Goal: Information Seeking & Learning: Learn about a topic

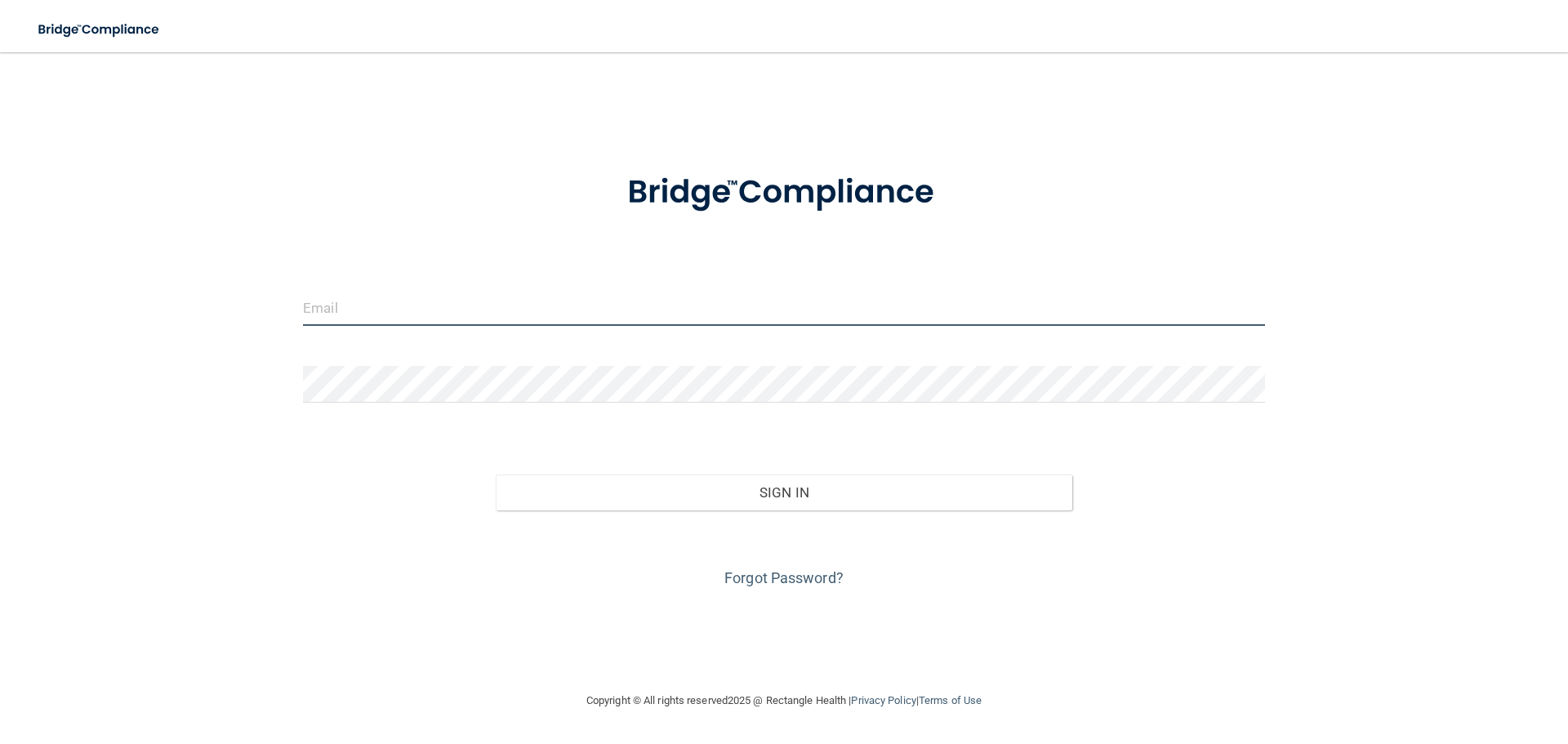
click at [603, 298] on input "email" at bounding box center [783, 307] width 962 height 36
type input "[EMAIL_ADDRESS][DOMAIN_NAME]"
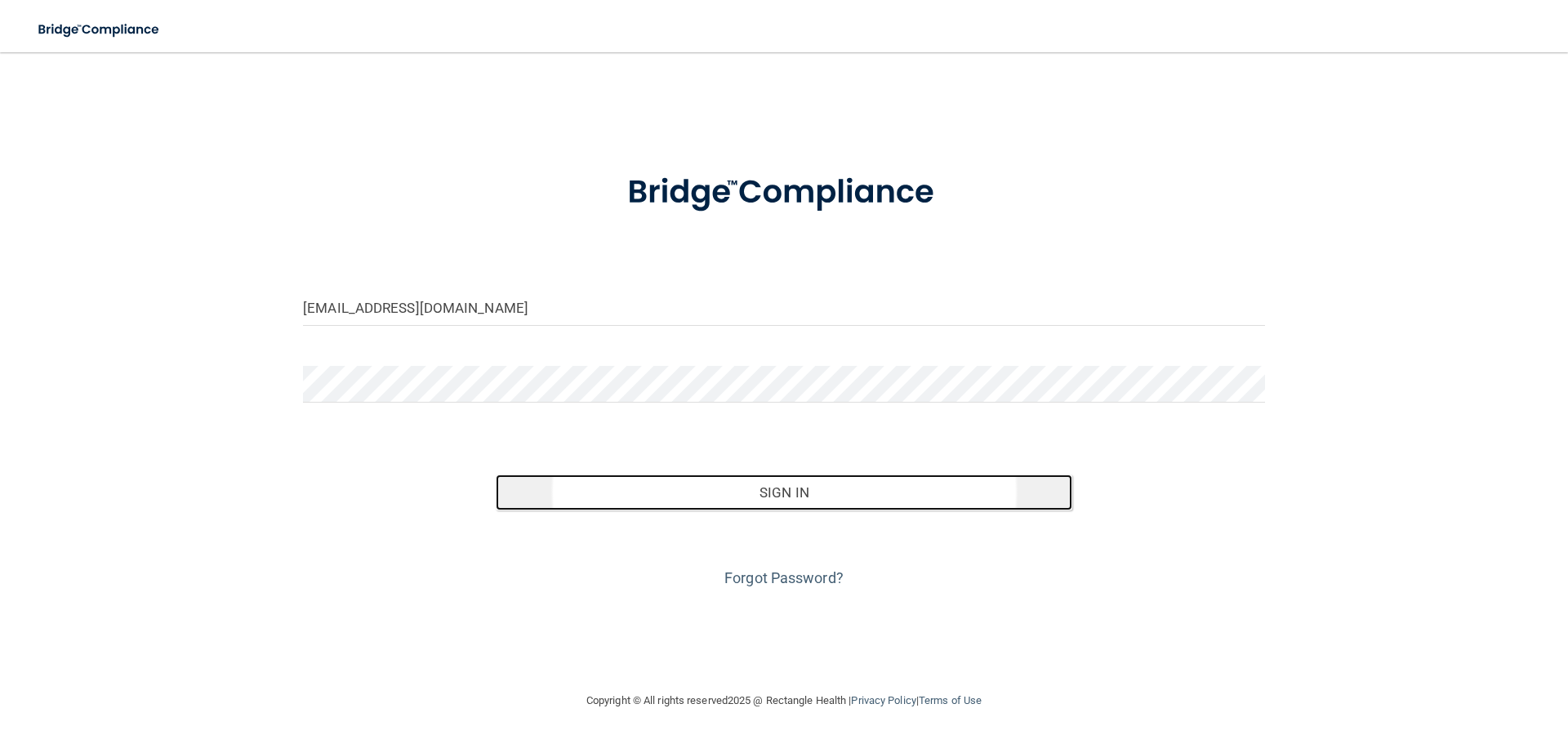
click at [586, 487] on button "Sign In" at bounding box center [784, 493] width 577 height 36
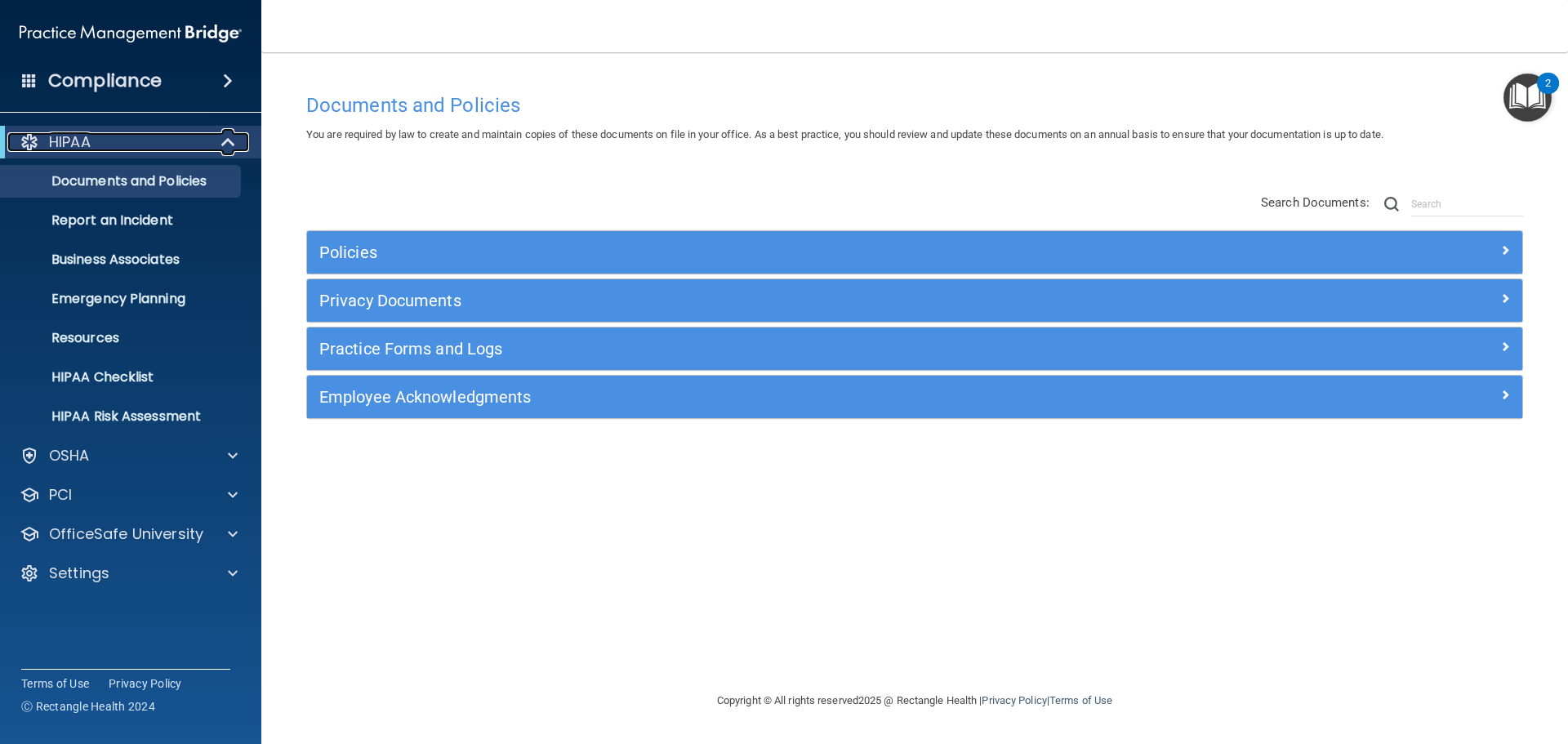
click at [158, 132] on div "HIPAA" at bounding box center [108, 142] width 202 height 19
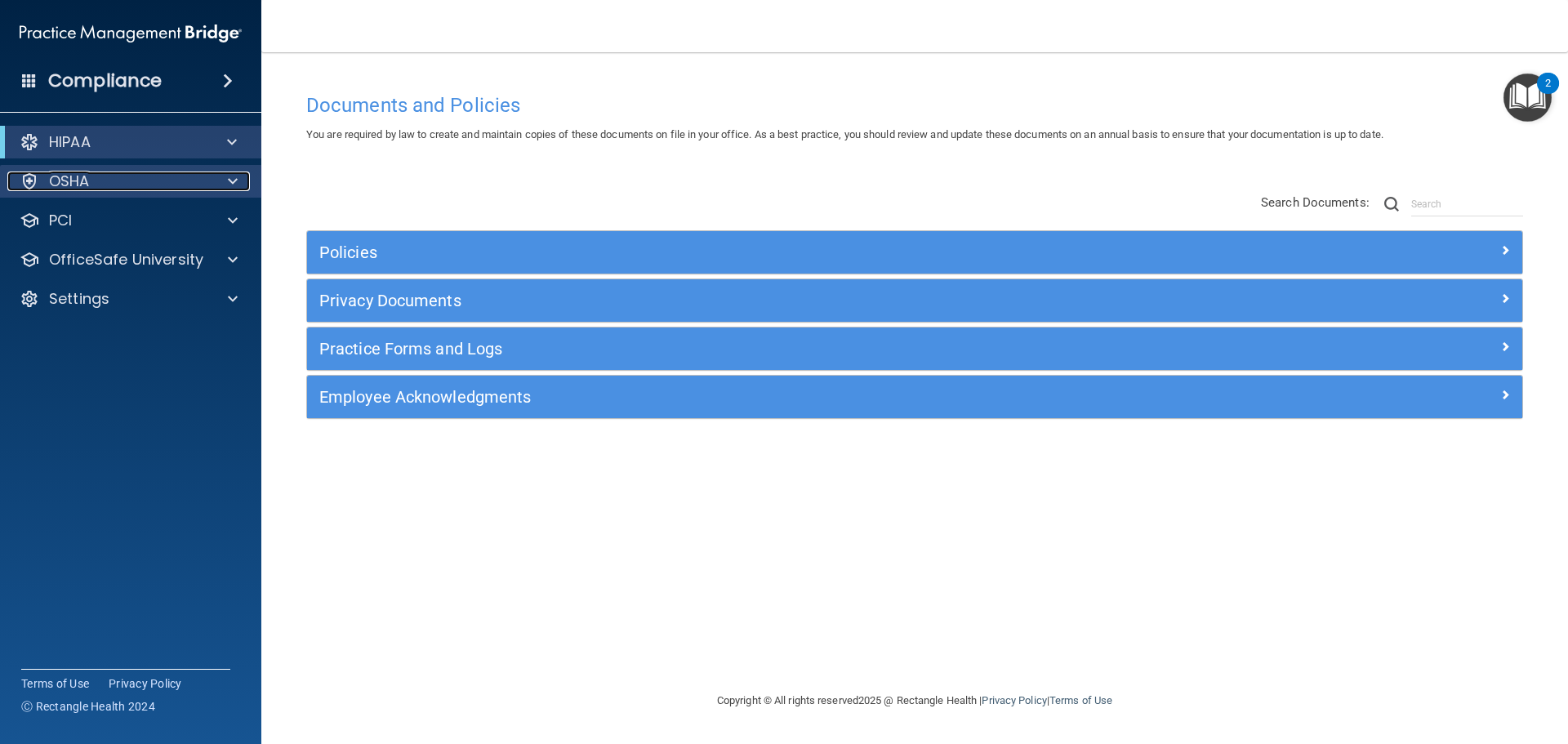
click at [132, 178] on div "OSHA" at bounding box center [109, 181] width 203 height 19
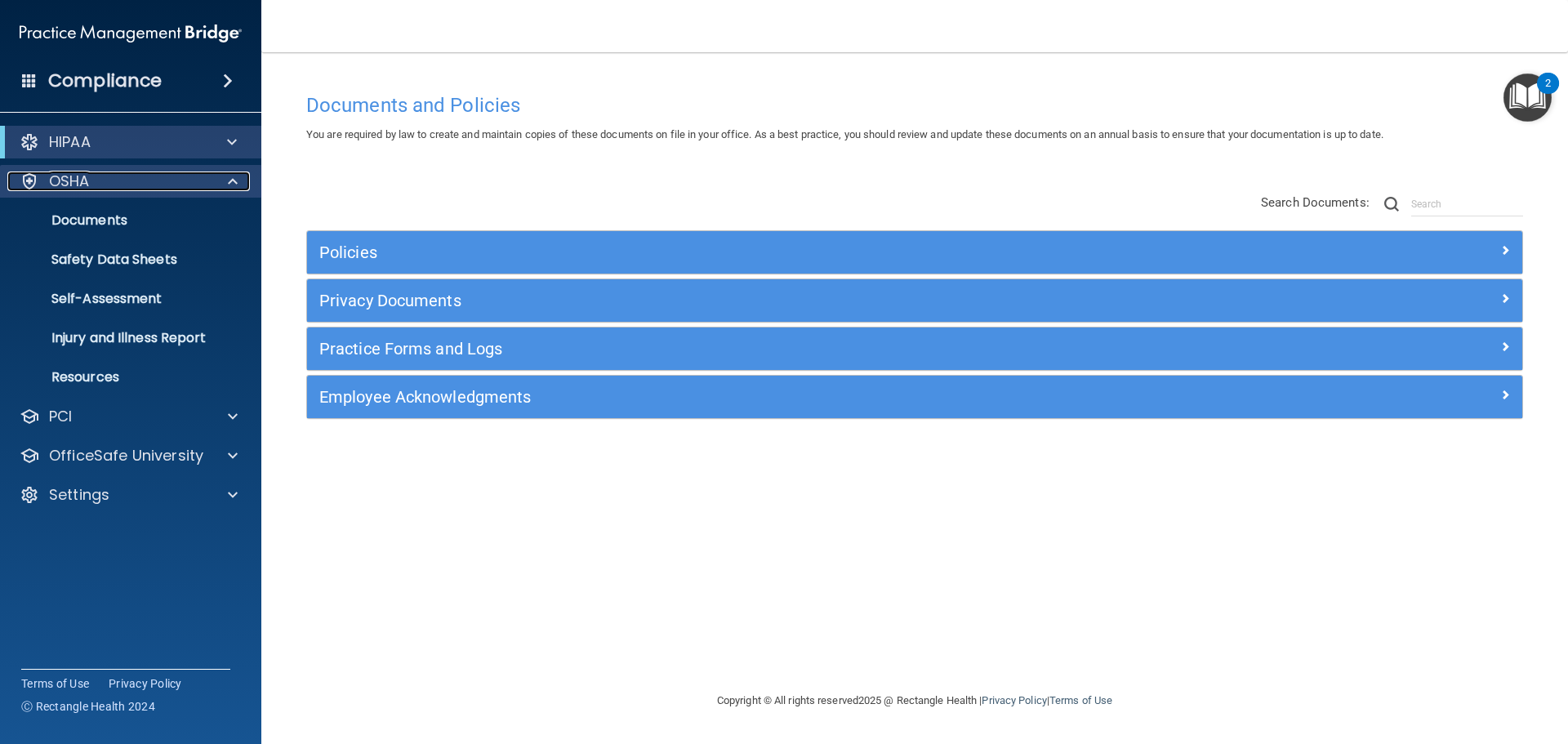
click at [149, 177] on div "OSHA" at bounding box center [109, 181] width 203 height 19
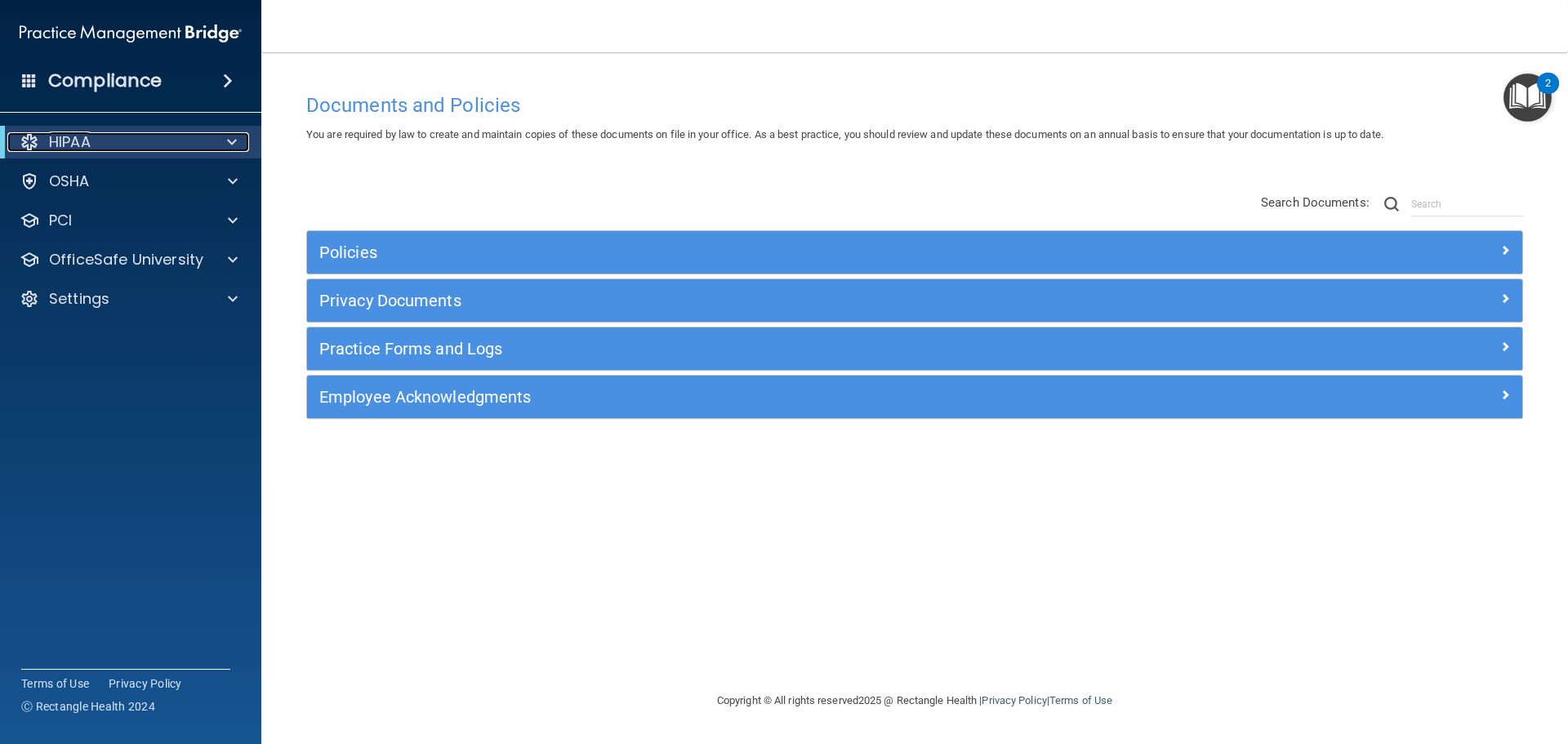
click at [147, 135] on div "HIPAA" at bounding box center [108, 142] width 202 height 19
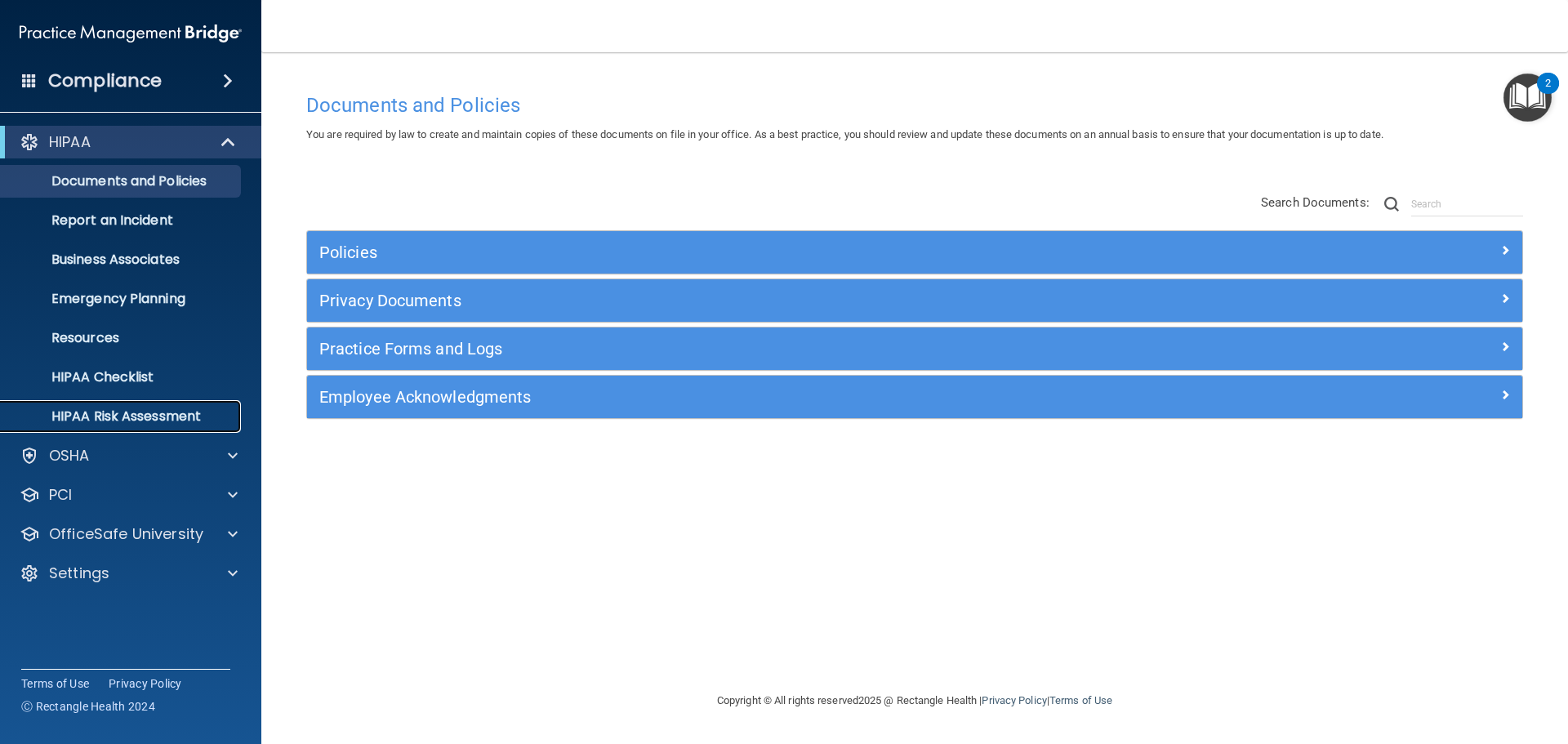
click at [162, 415] on p "HIPAA Risk Assessment" at bounding box center [122, 416] width 223 height 16
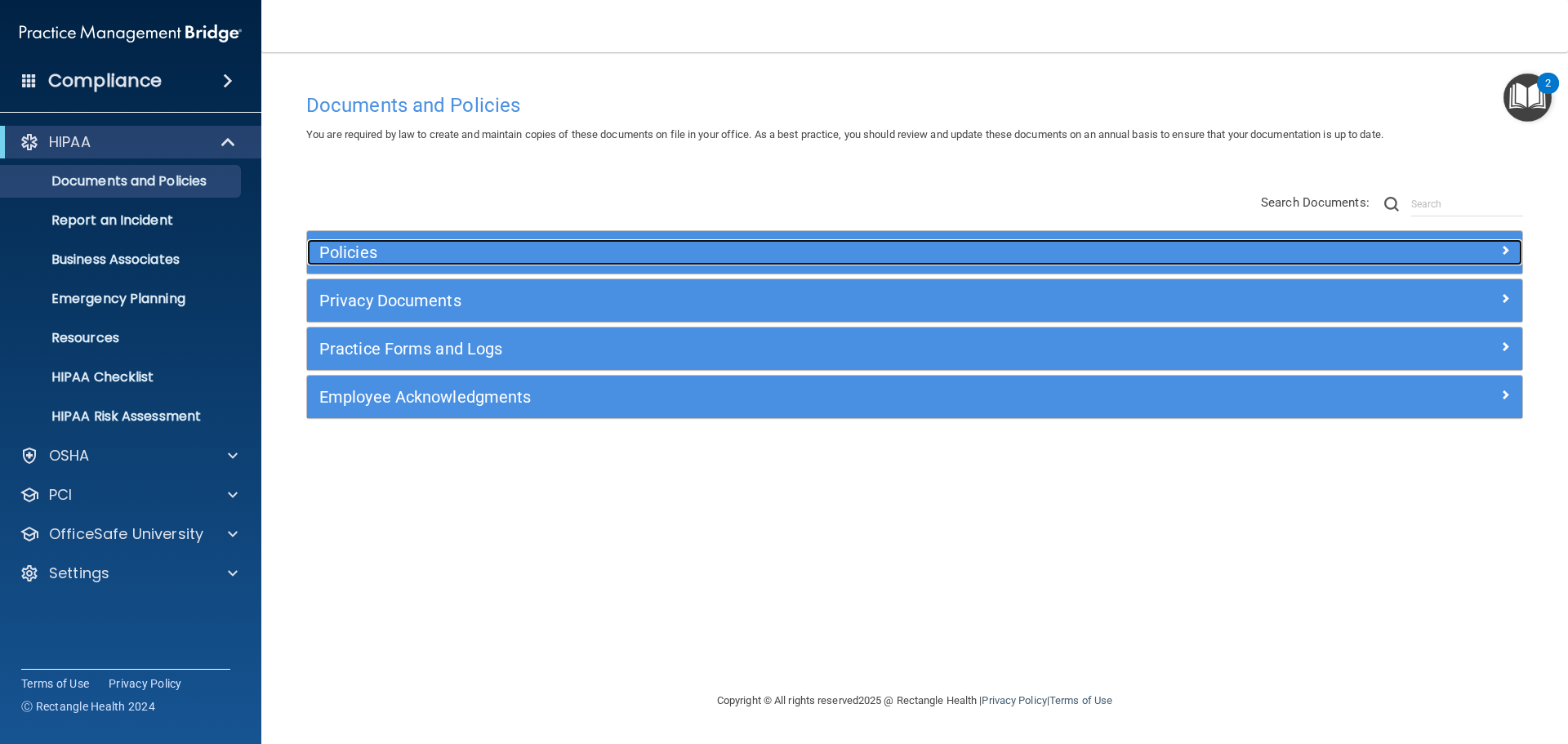
click at [446, 245] on h5 "Policies" at bounding box center [762, 252] width 886 height 18
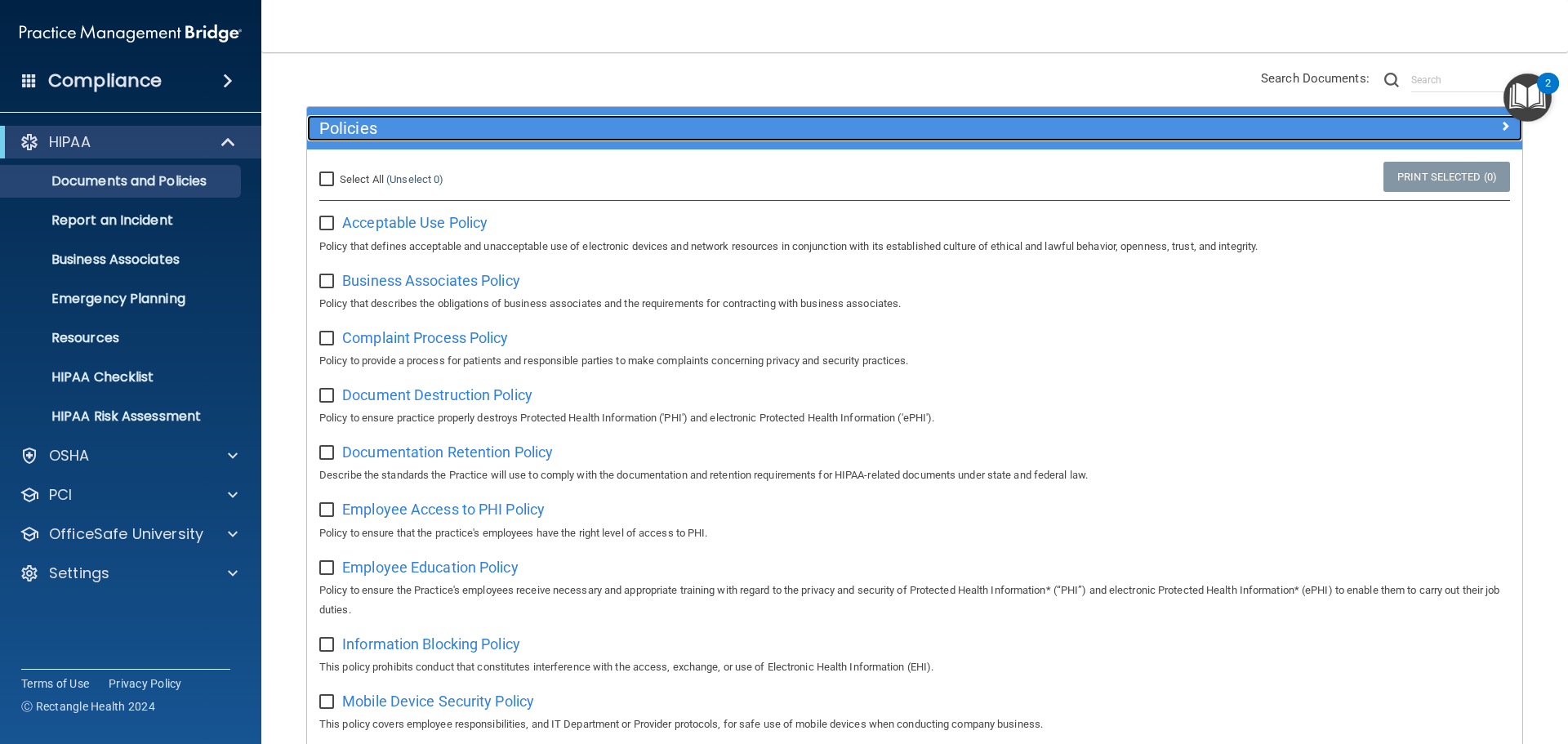
scroll to position [81, 0]
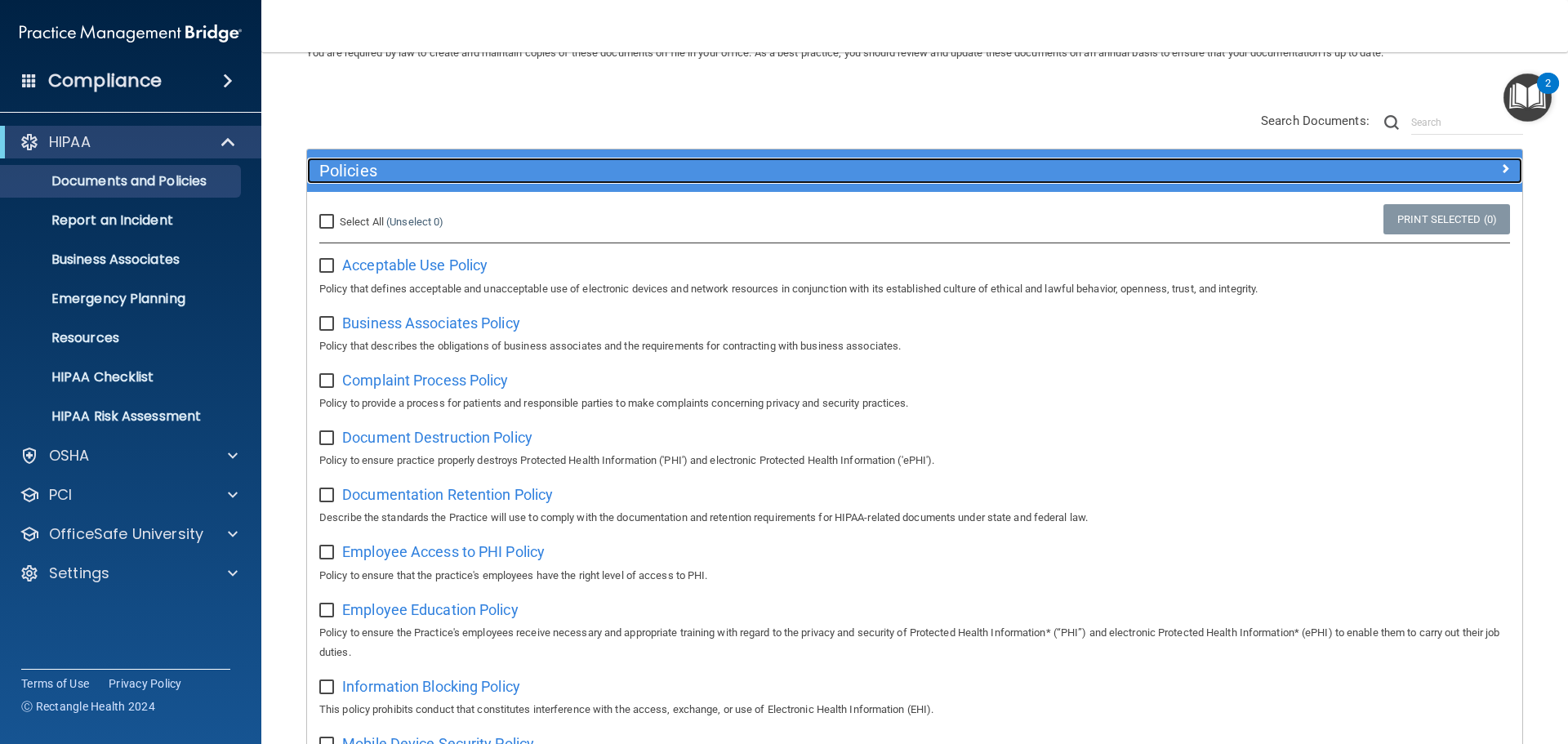
click at [802, 179] on h5 "Policies" at bounding box center [762, 170] width 886 height 18
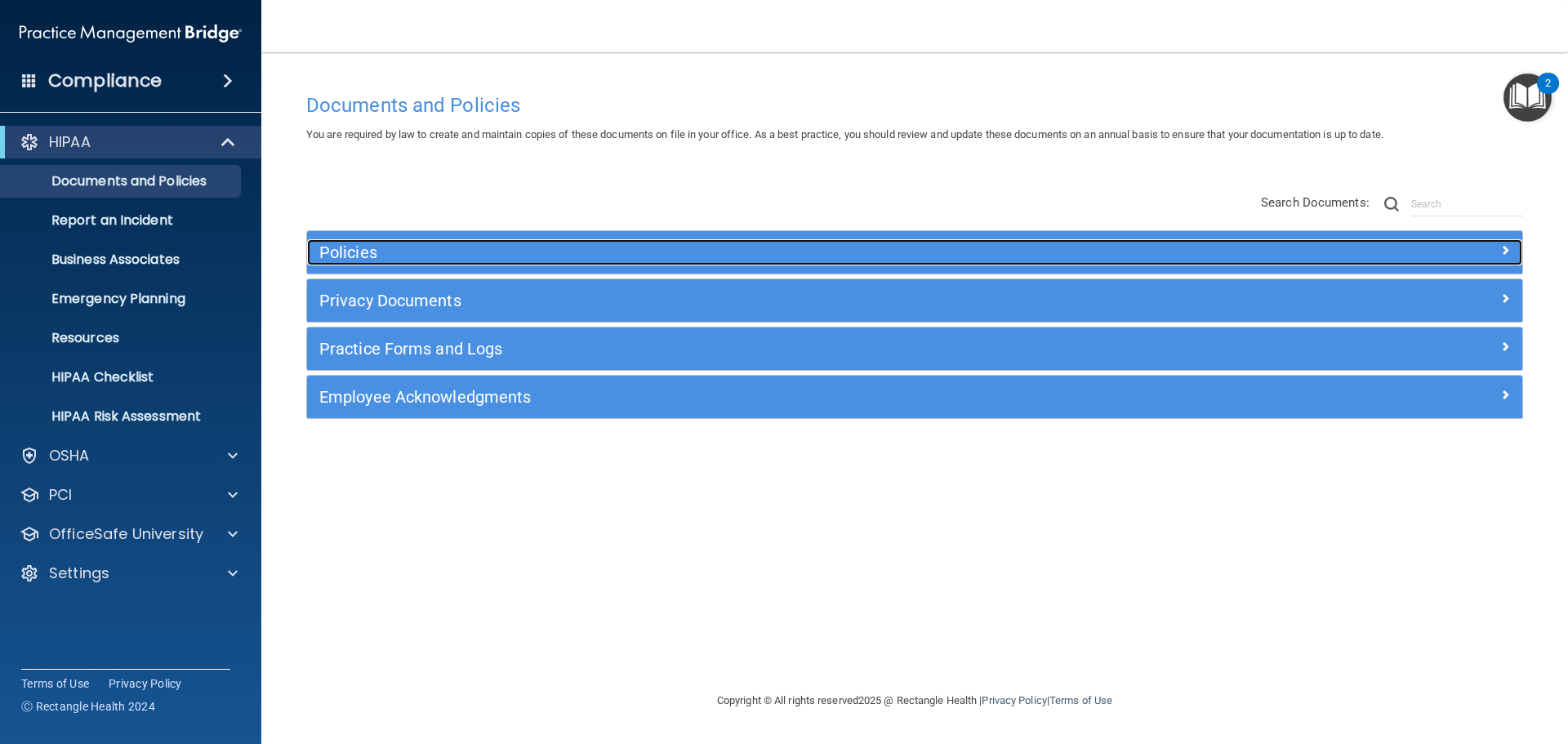
scroll to position [0, 0]
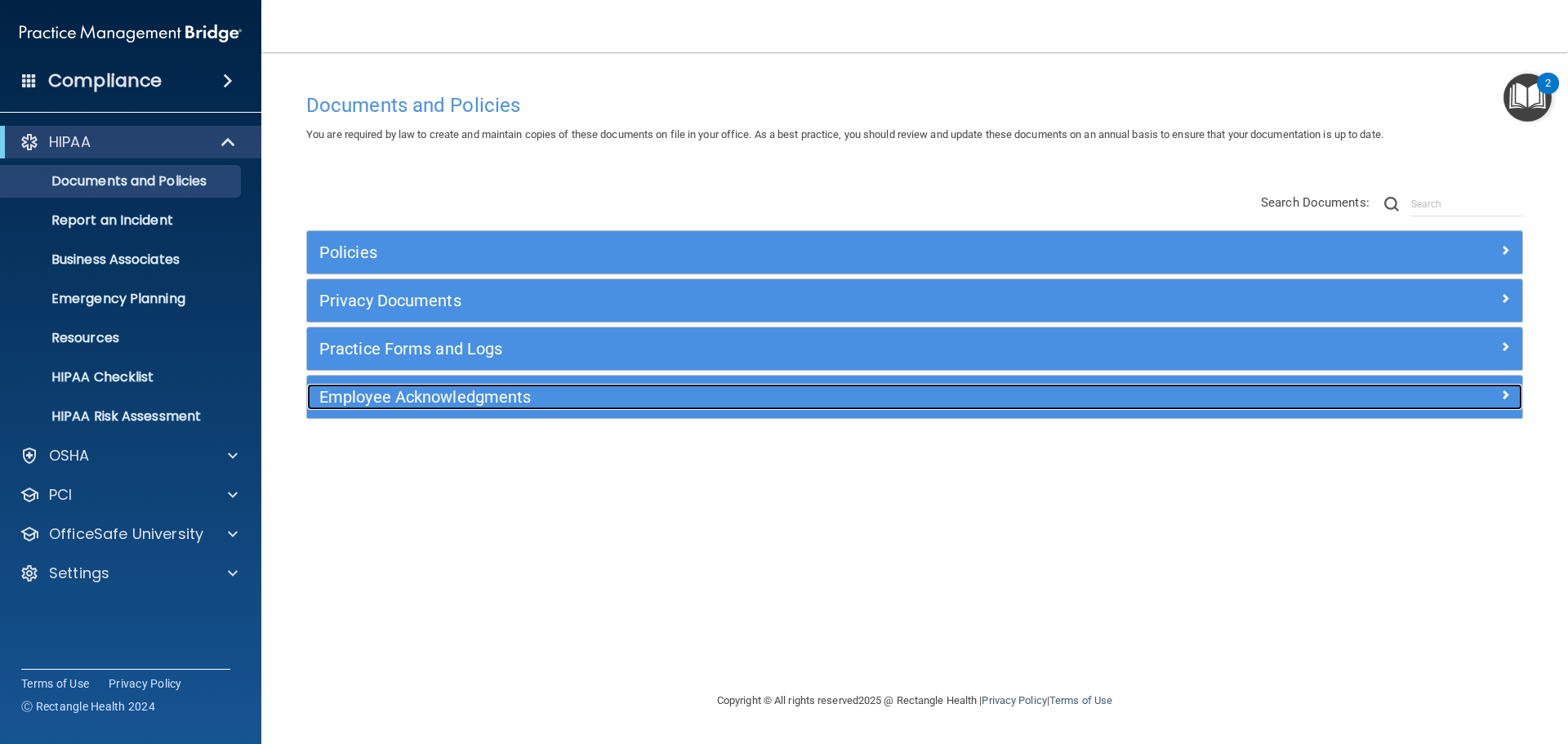
click at [594, 405] on h5 "Employee Acknowledgments" at bounding box center [762, 396] width 886 height 18
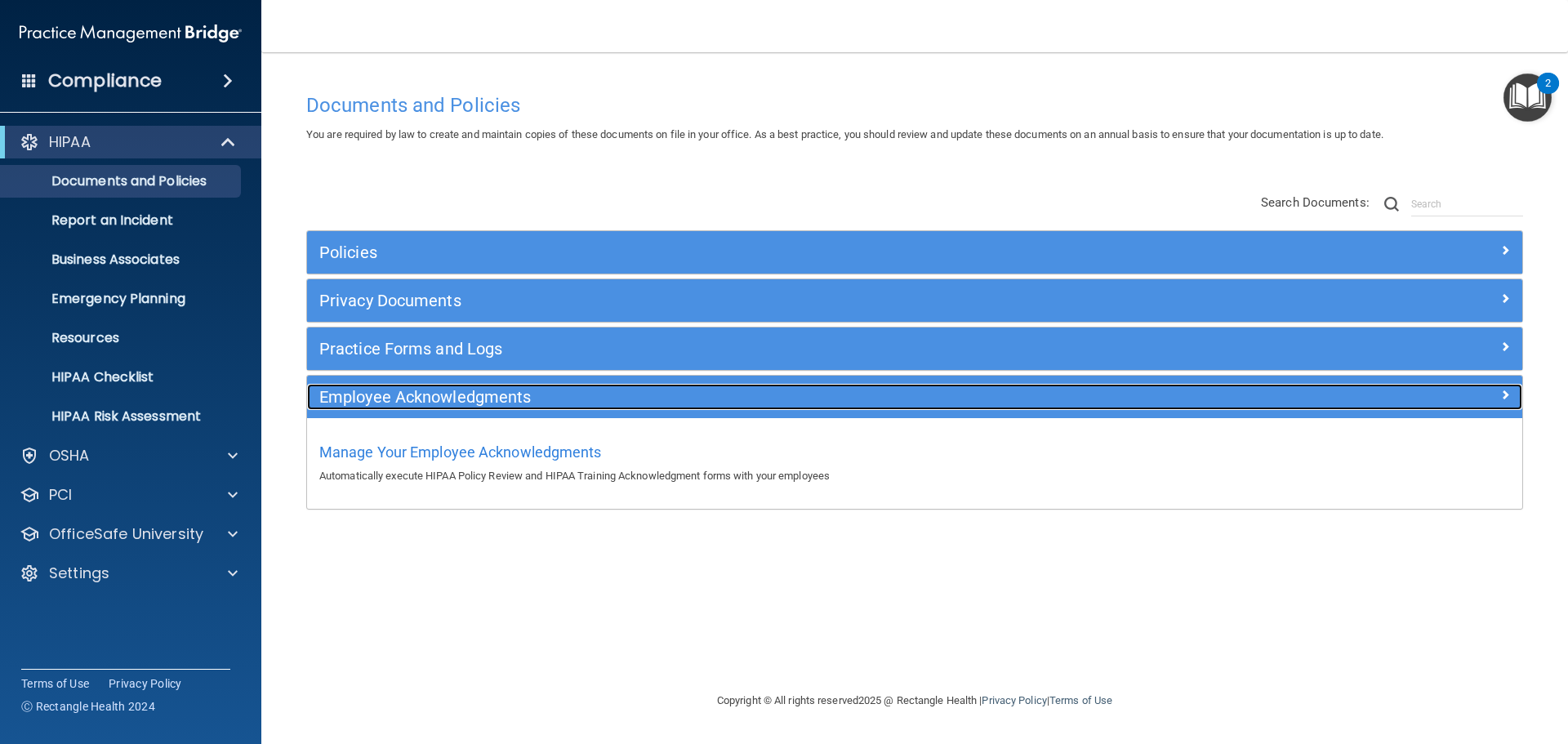
click at [594, 405] on h5 "Employee Acknowledgments" at bounding box center [762, 396] width 886 height 18
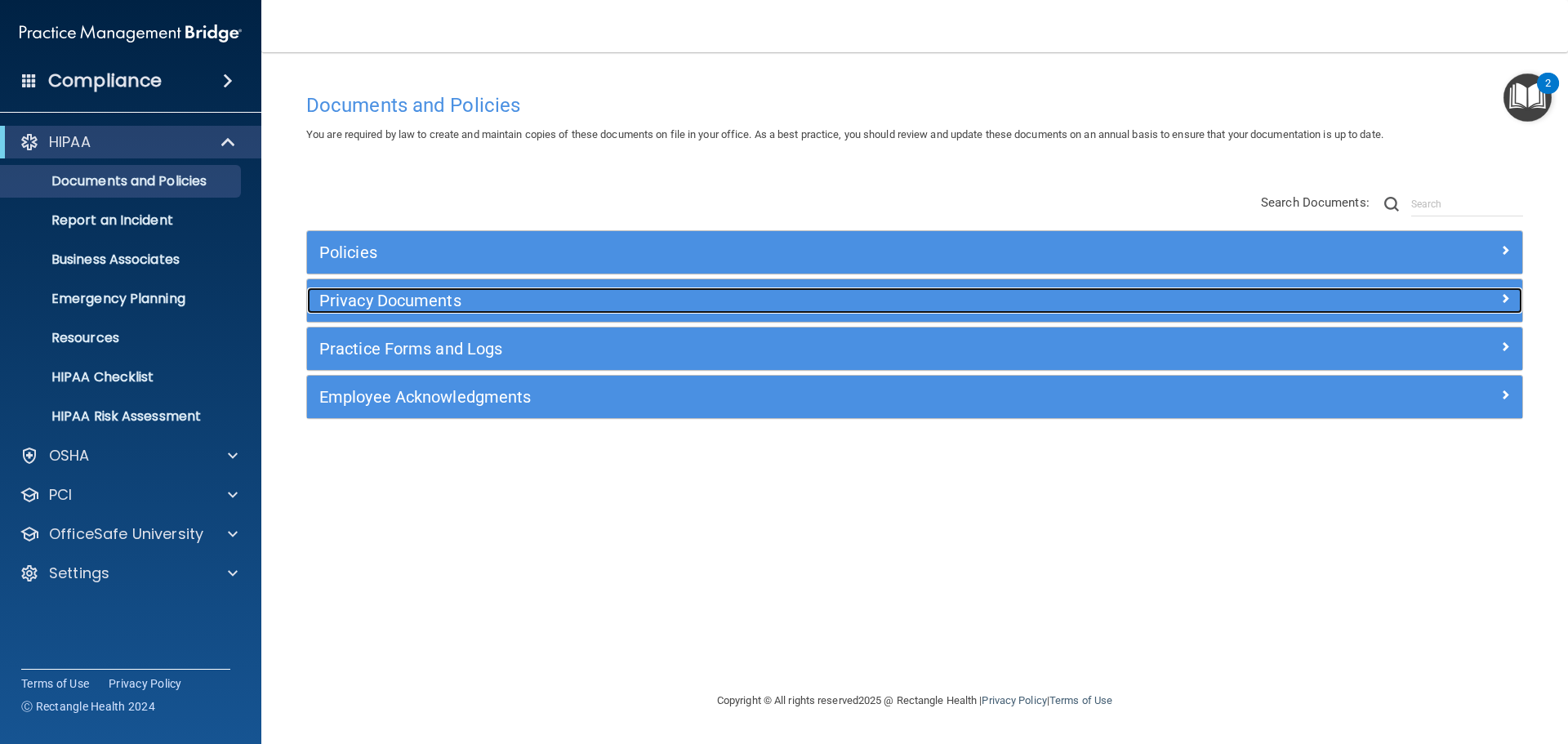
click at [518, 306] on h5 "Privacy Documents" at bounding box center [762, 300] width 886 height 18
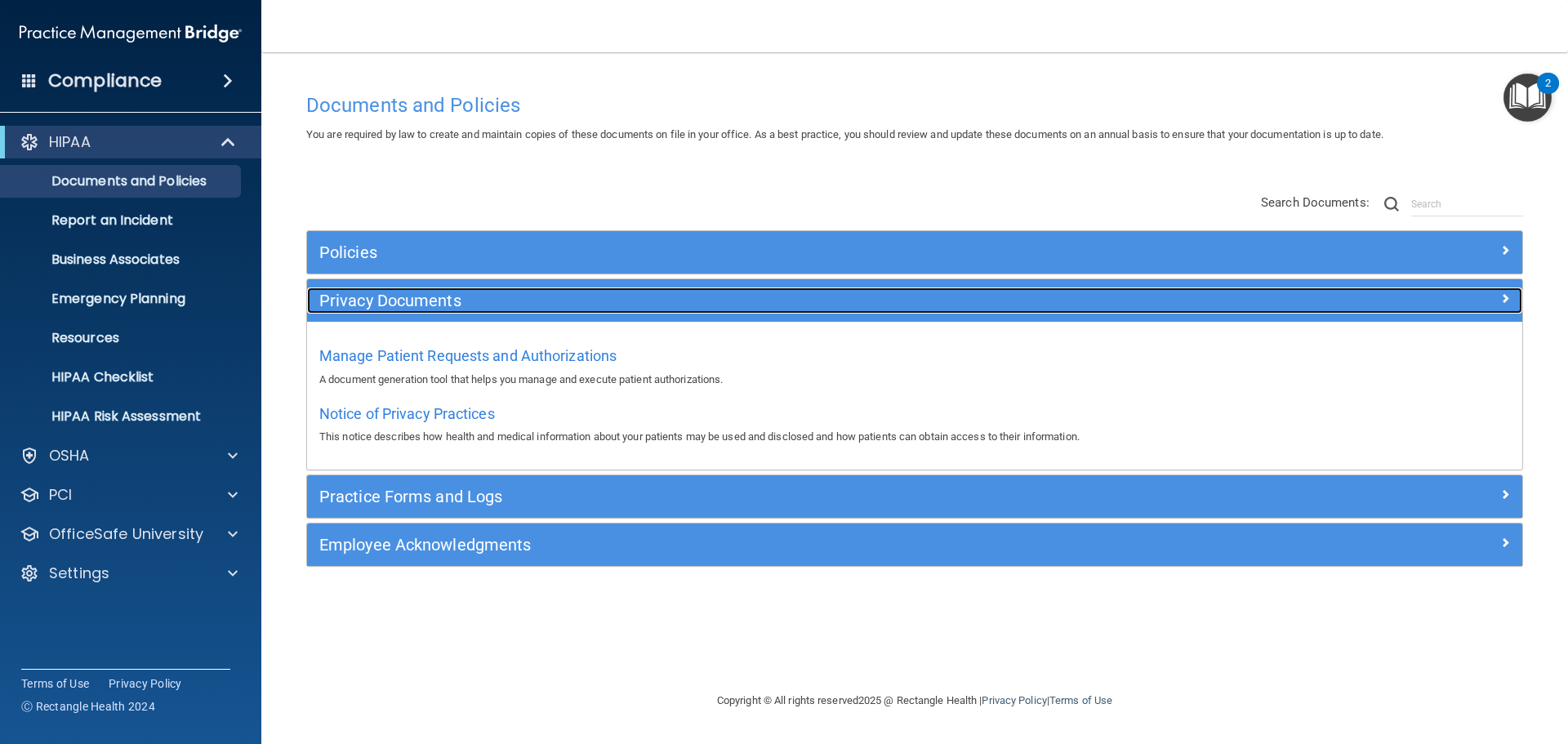
click at [518, 306] on h5 "Privacy Documents" at bounding box center [762, 300] width 886 height 18
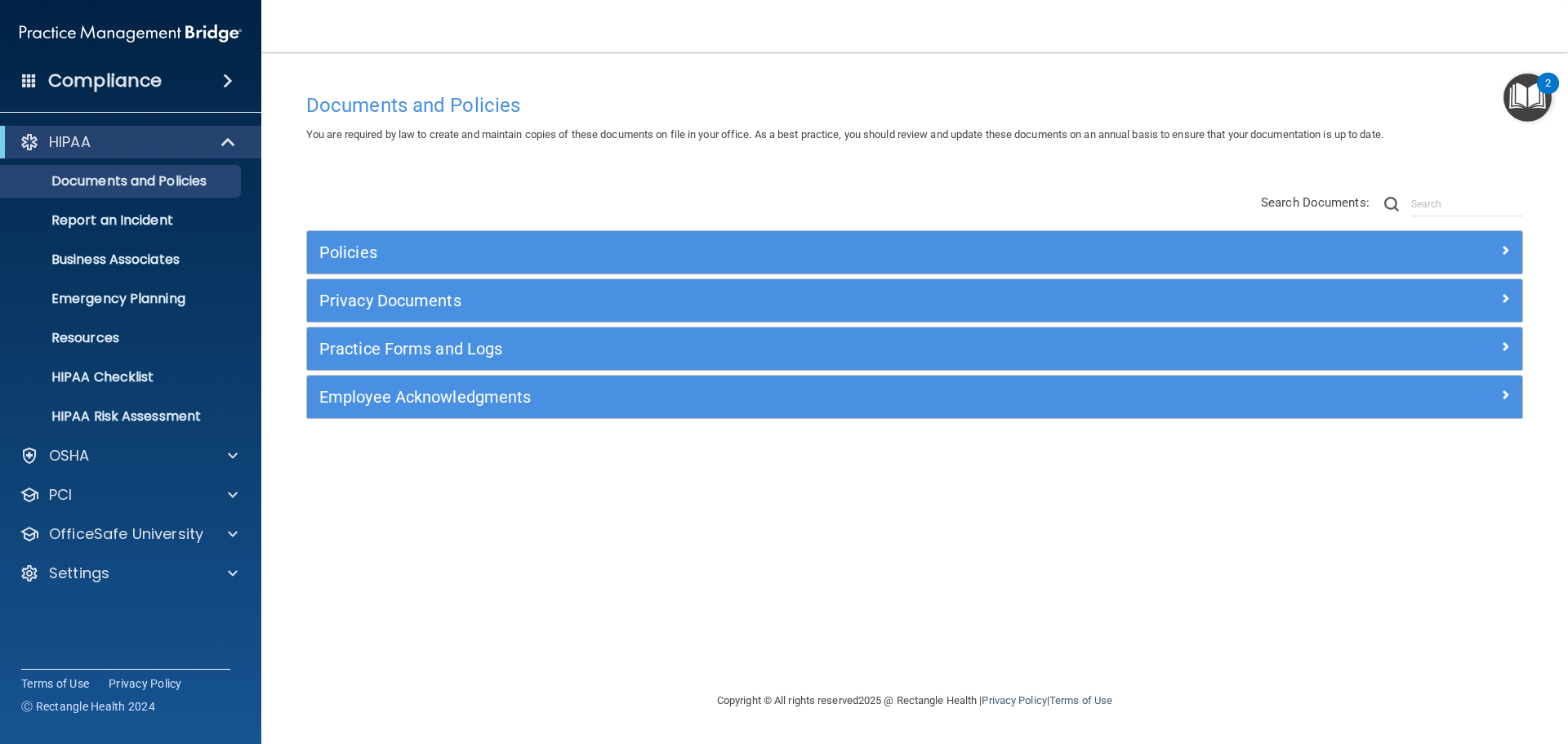
click at [502, 368] on div "Practice Forms and Logs" at bounding box center [914, 349] width 1215 height 42
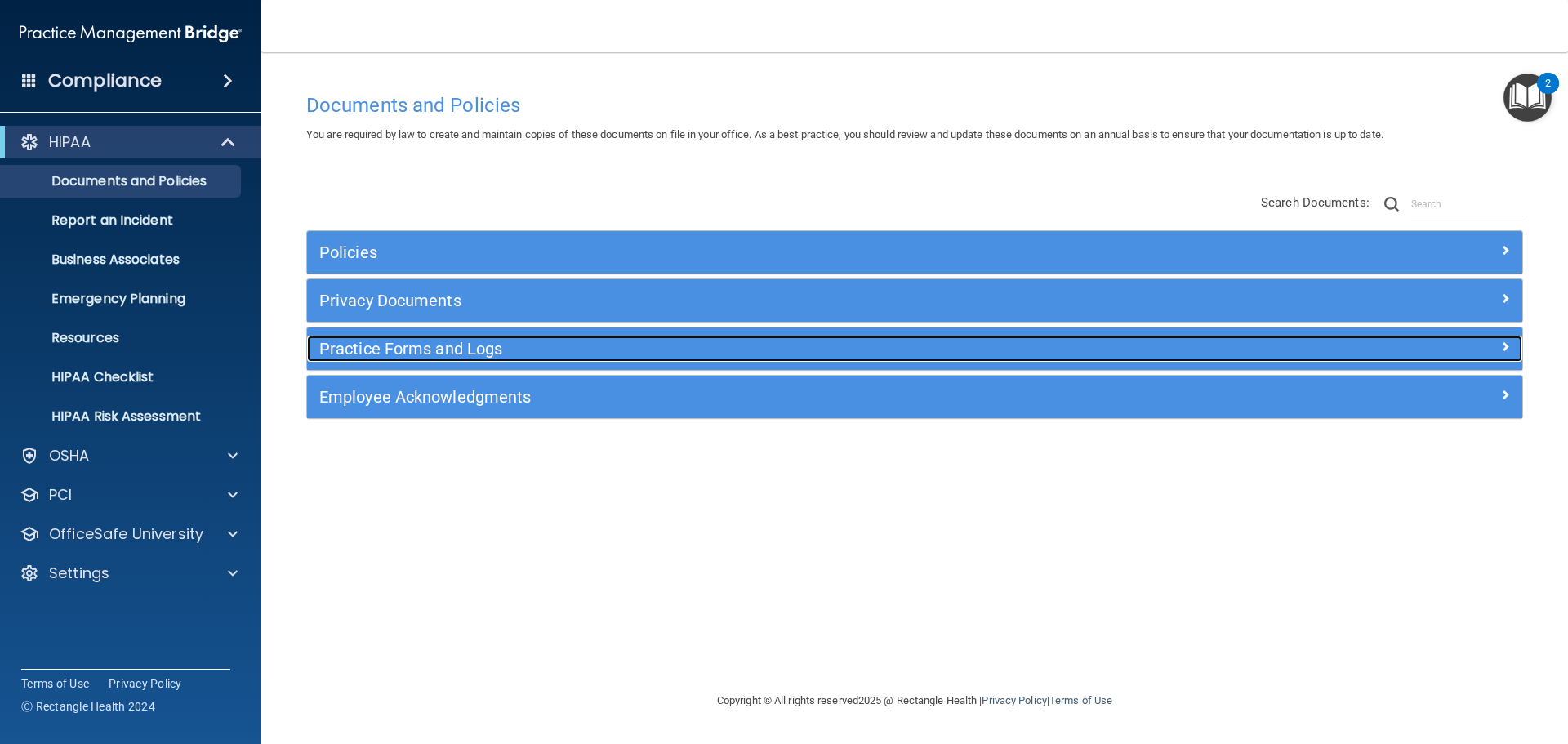
click at [502, 359] on div "Practice Forms and Logs" at bounding box center [763, 349] width 911 height 26
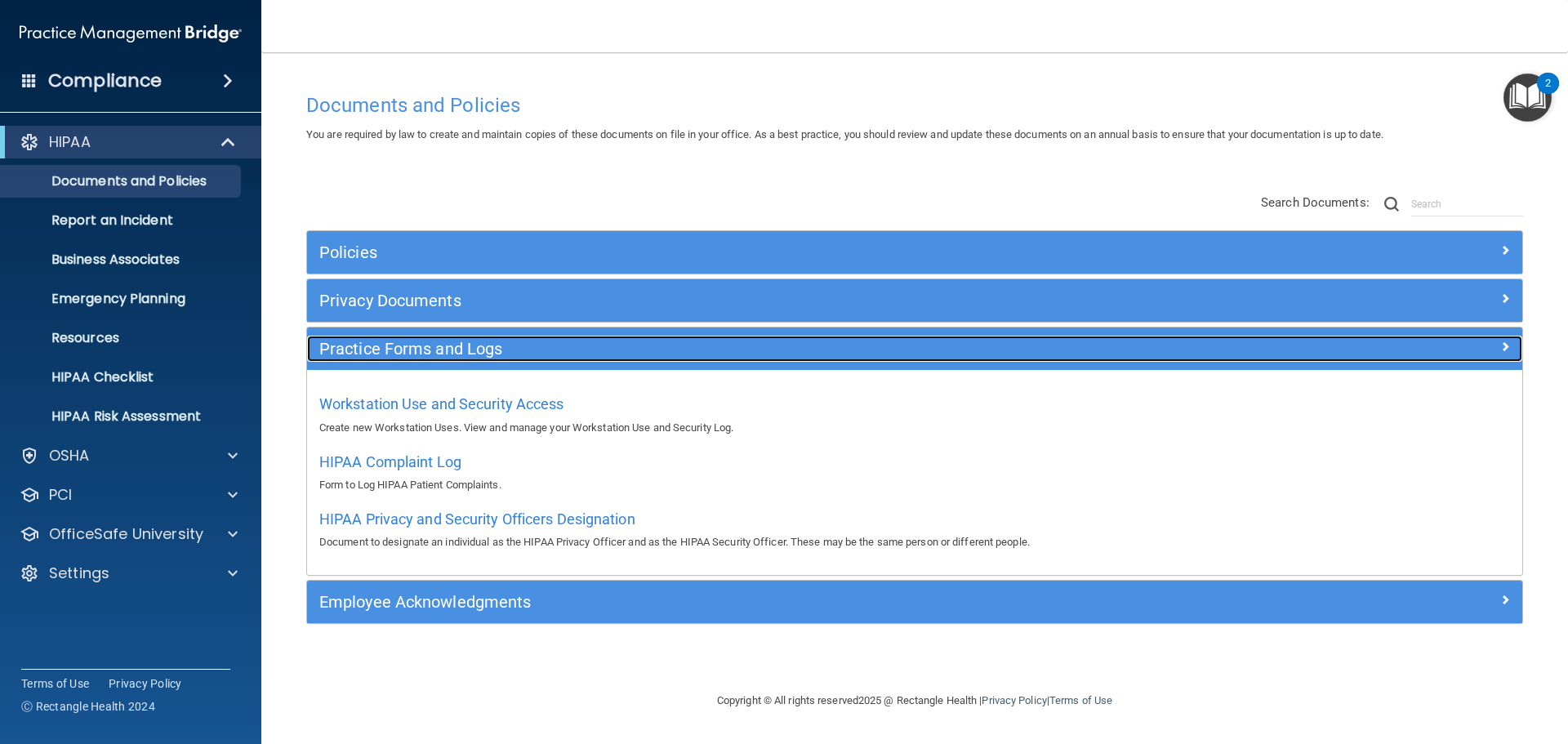
click at [502, 359] on div "Practice Forms and Logs" at bounding box center [763, 349] width 911 height 26
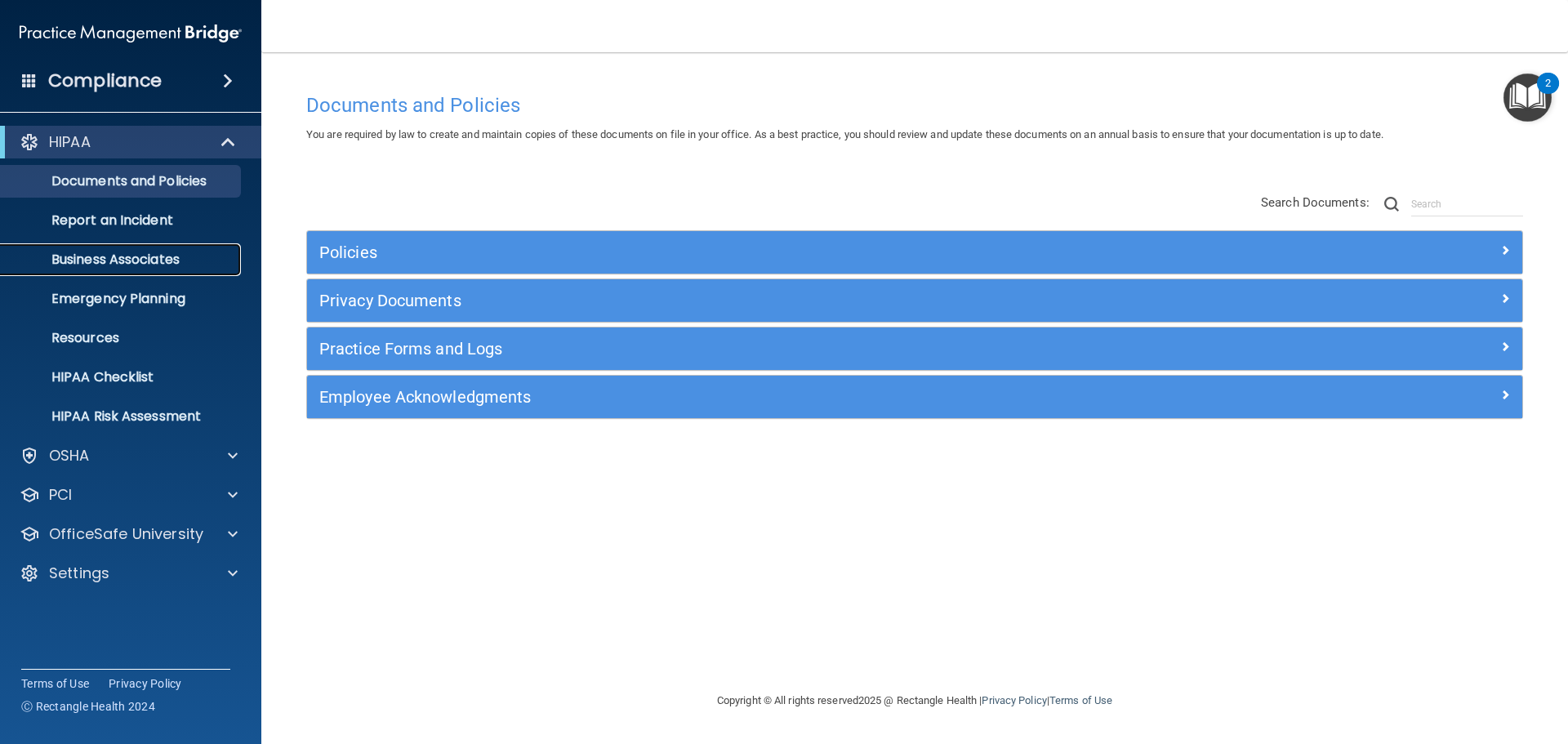
click at [186, 258] on p "Business Associates" at bounding box center [122, 259] width 223 height 16
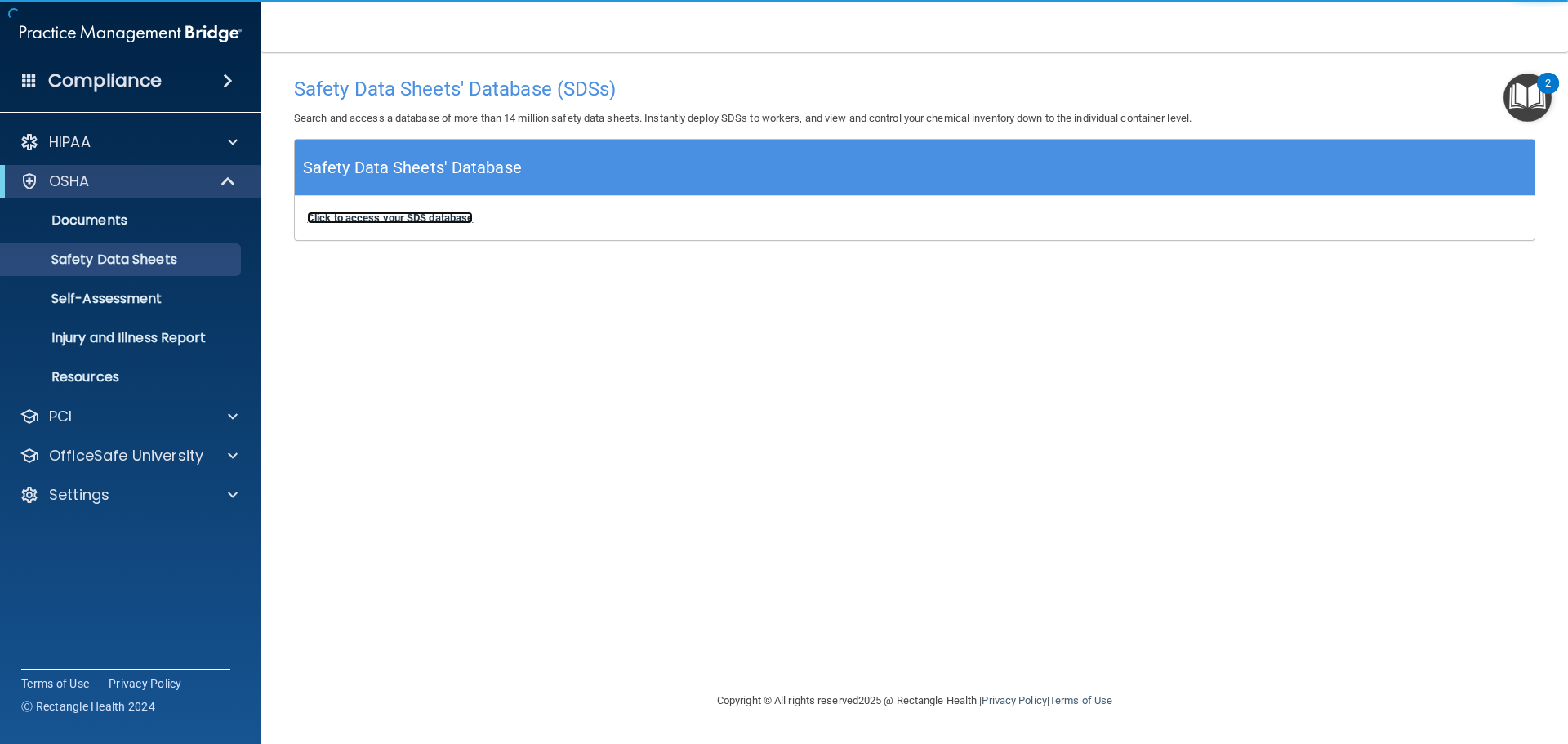
click at [414, 222] on b "Click to access your SDS database" at bounding box center [390, 217] width 166 height 12
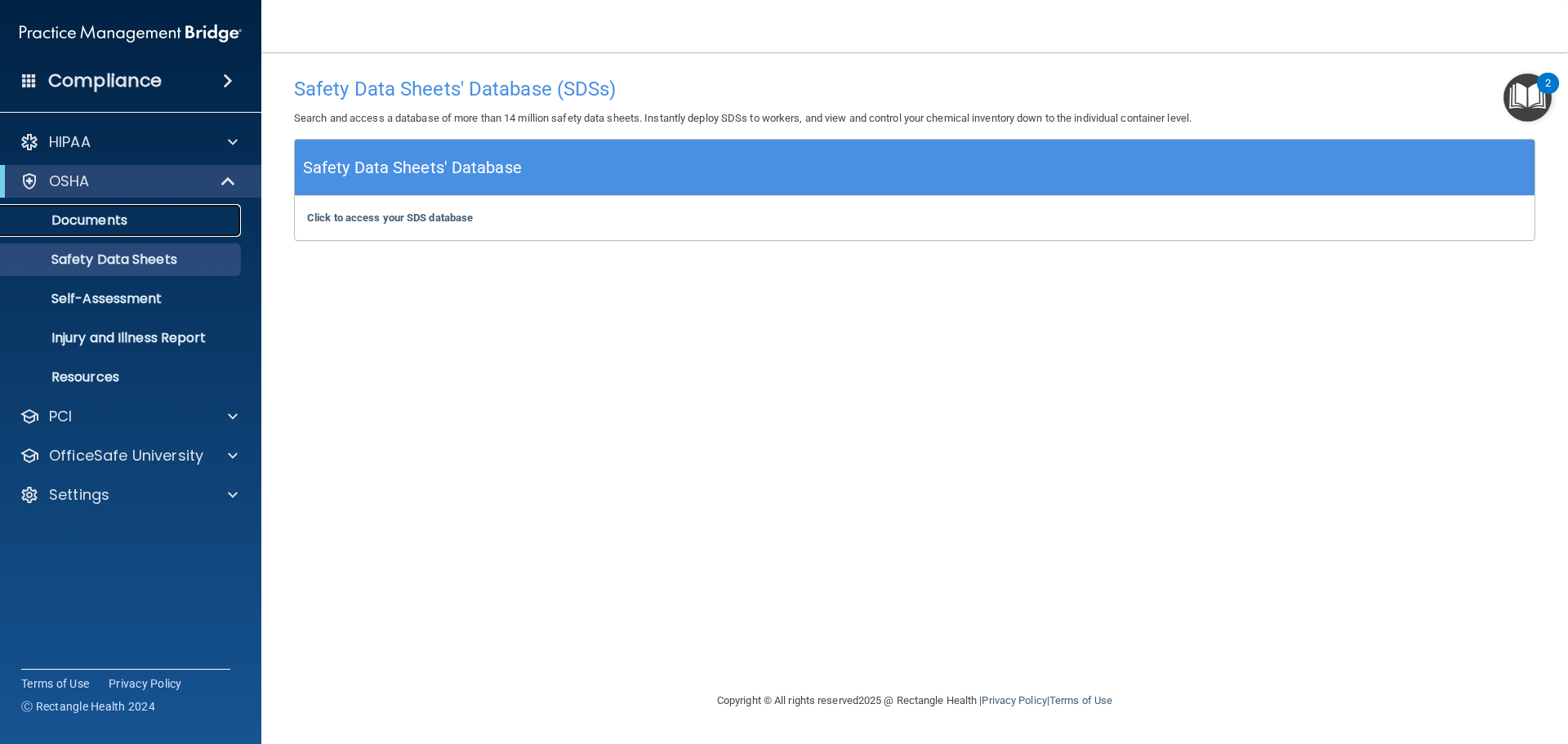
click at [185, 225] on p "Documents" at bounding box center [122, 220] width 223 height 16
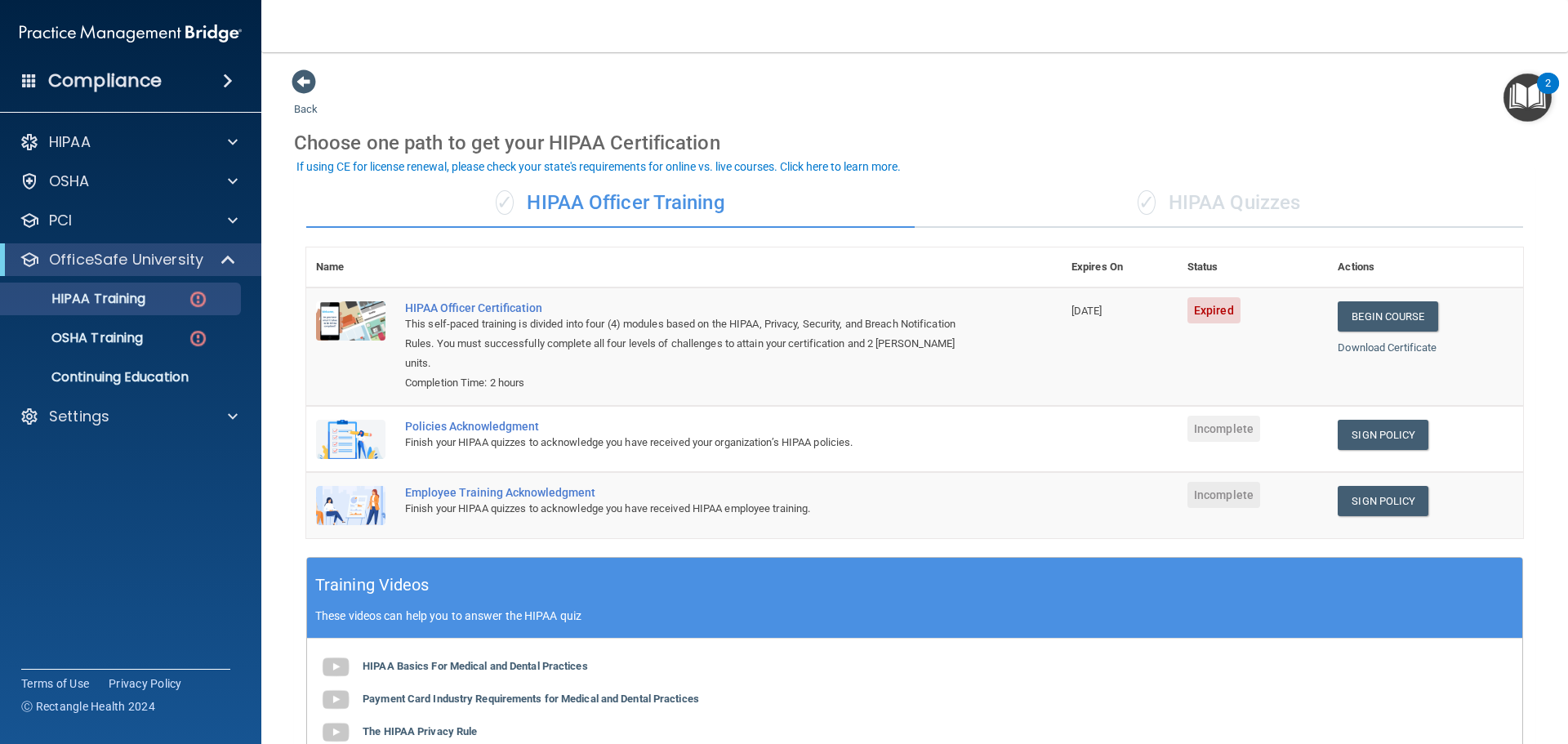
click at [1167, 208] on div "✓ HIPAA Quizzes" at bounding box center [1218, 203] width 608 height 49
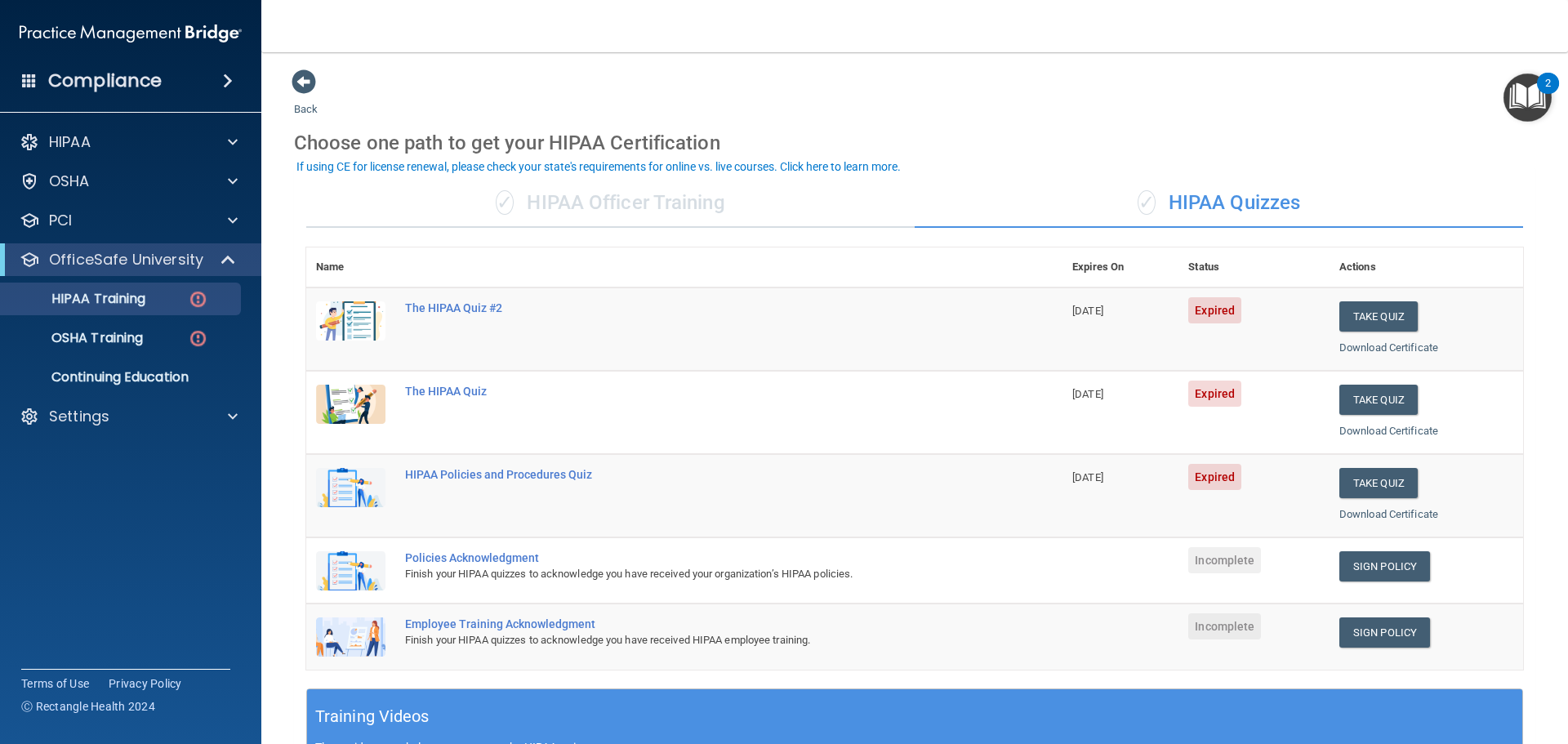
click at [688, 217] on div "✓ HIPAA Officer Training" at bounding box center [610, 203] width 608 height 49
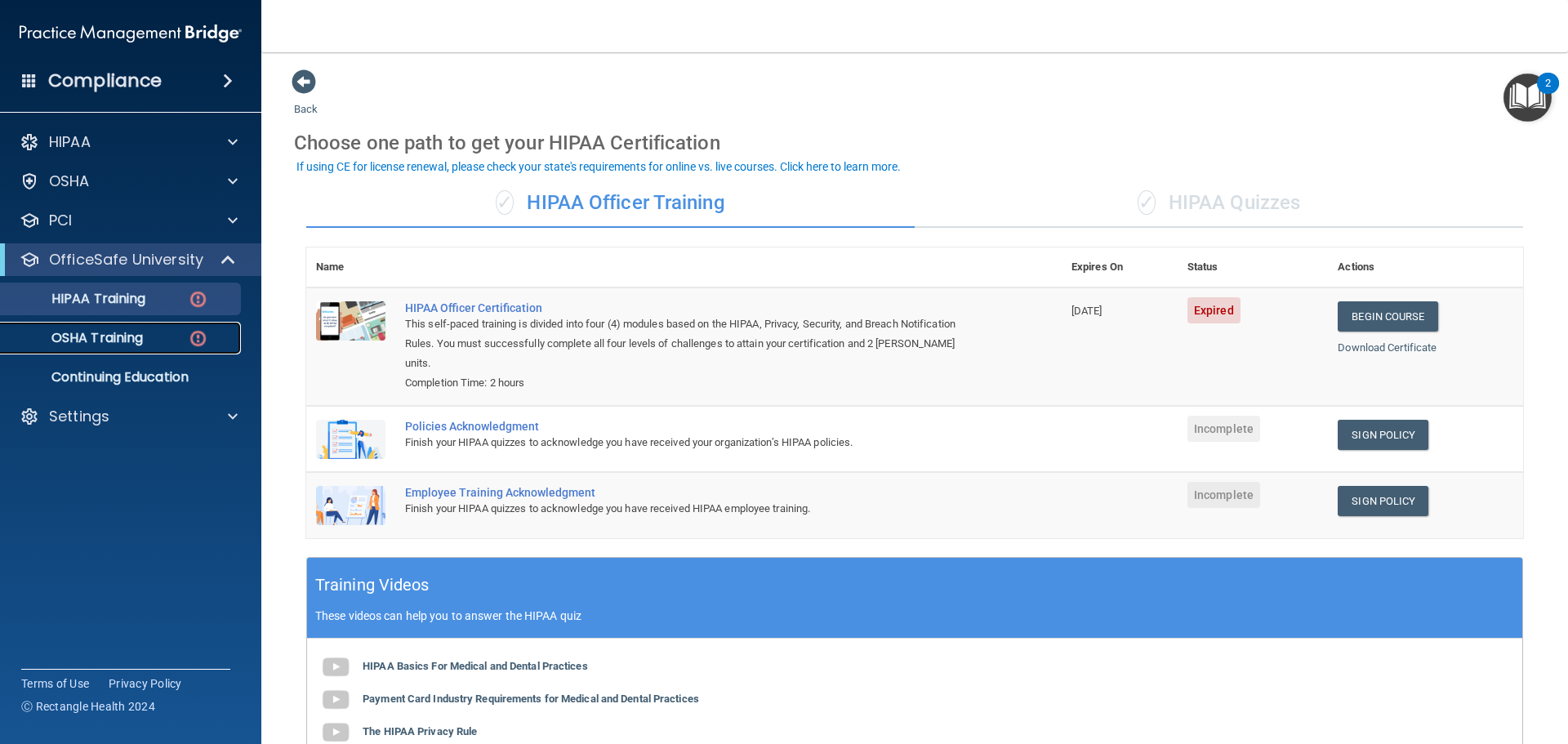
click at [129, 347] on p "OSHA Training" at bounding box center [77, 338] width 132 height 16
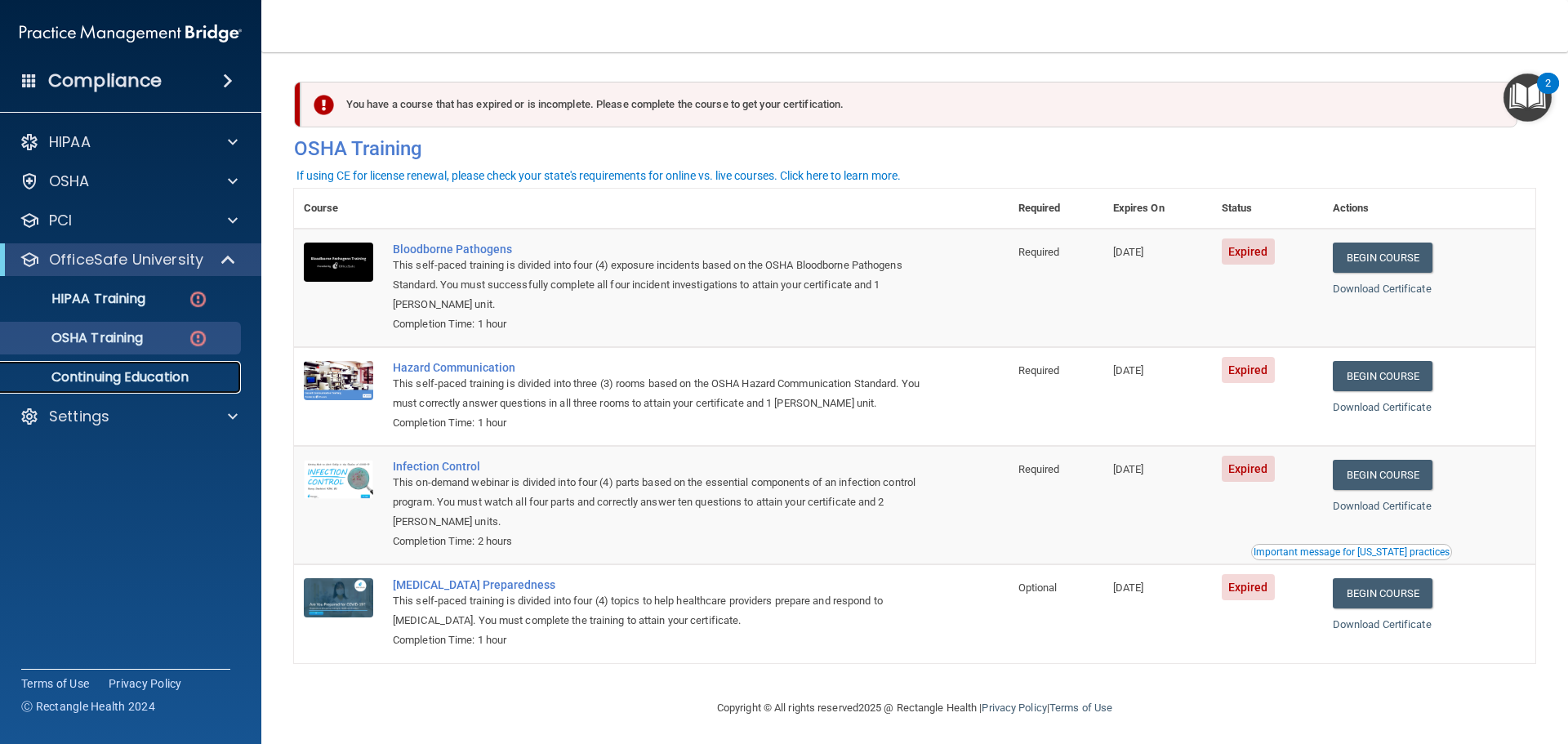
click at [133, 381] on p "Continuing Education" at bounding box center [122, 377] width 223 height 16
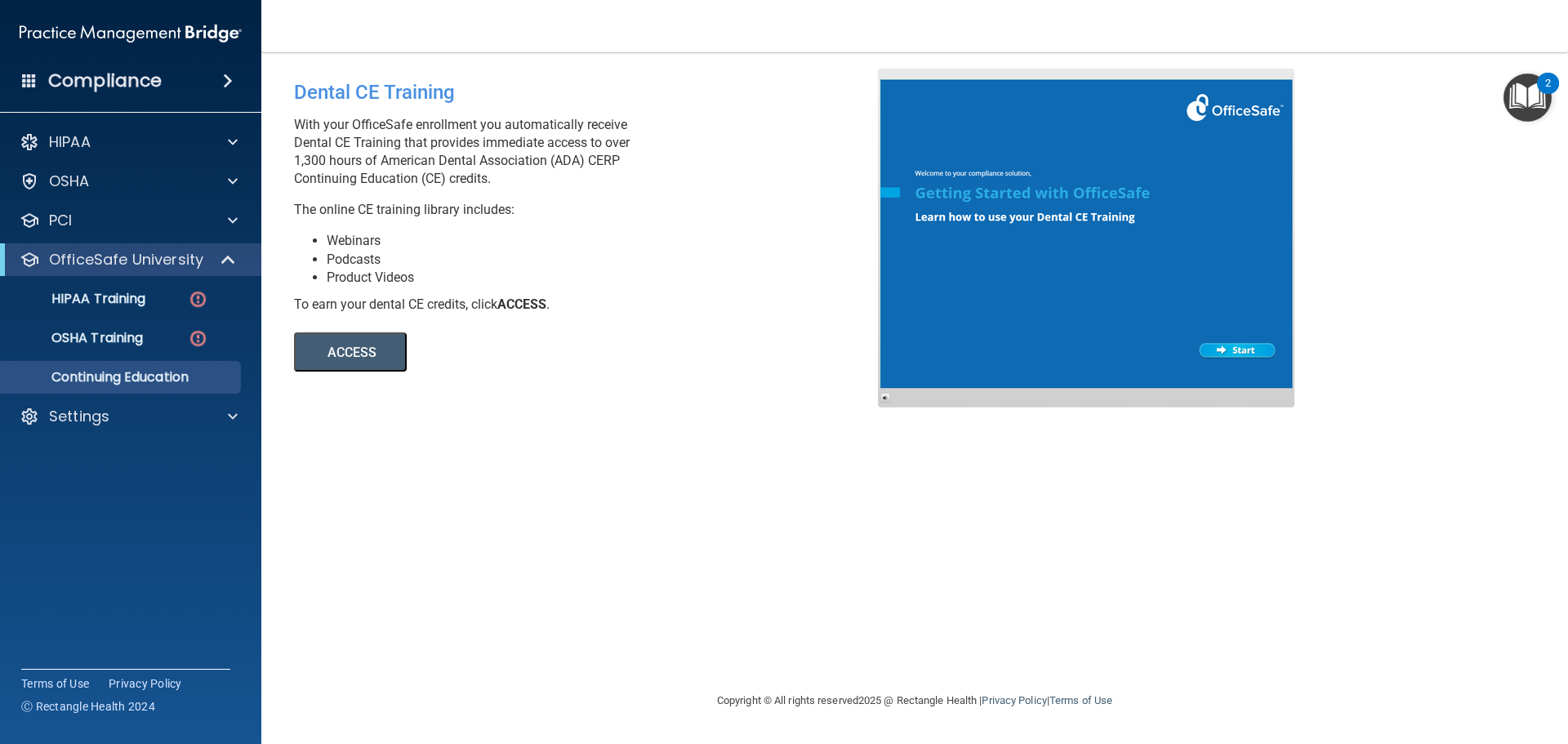
drag, startPoint x: 291, startPoint y: 158, endPoint x: 552, endPoint y: 178, distance: 261.8
click at [552, 178] on div "Dental CE Training With your OfficeSafe enrollment you automatically receive De…" at bounding box center [592, 220] width 620 height 303
click at [548, 182] on p "With your OfficeSafe enrollment you automatically receive Dental CE Training th…" at bounding box center [592, 151] width 596 height 72
click at [370, 358] on button "ACCESS" at bounding box center [350, 351] width 113 height 39
click at [185, 269] on div "OfficeSafe University" at bounding box center [130, 259] width 261 height 33
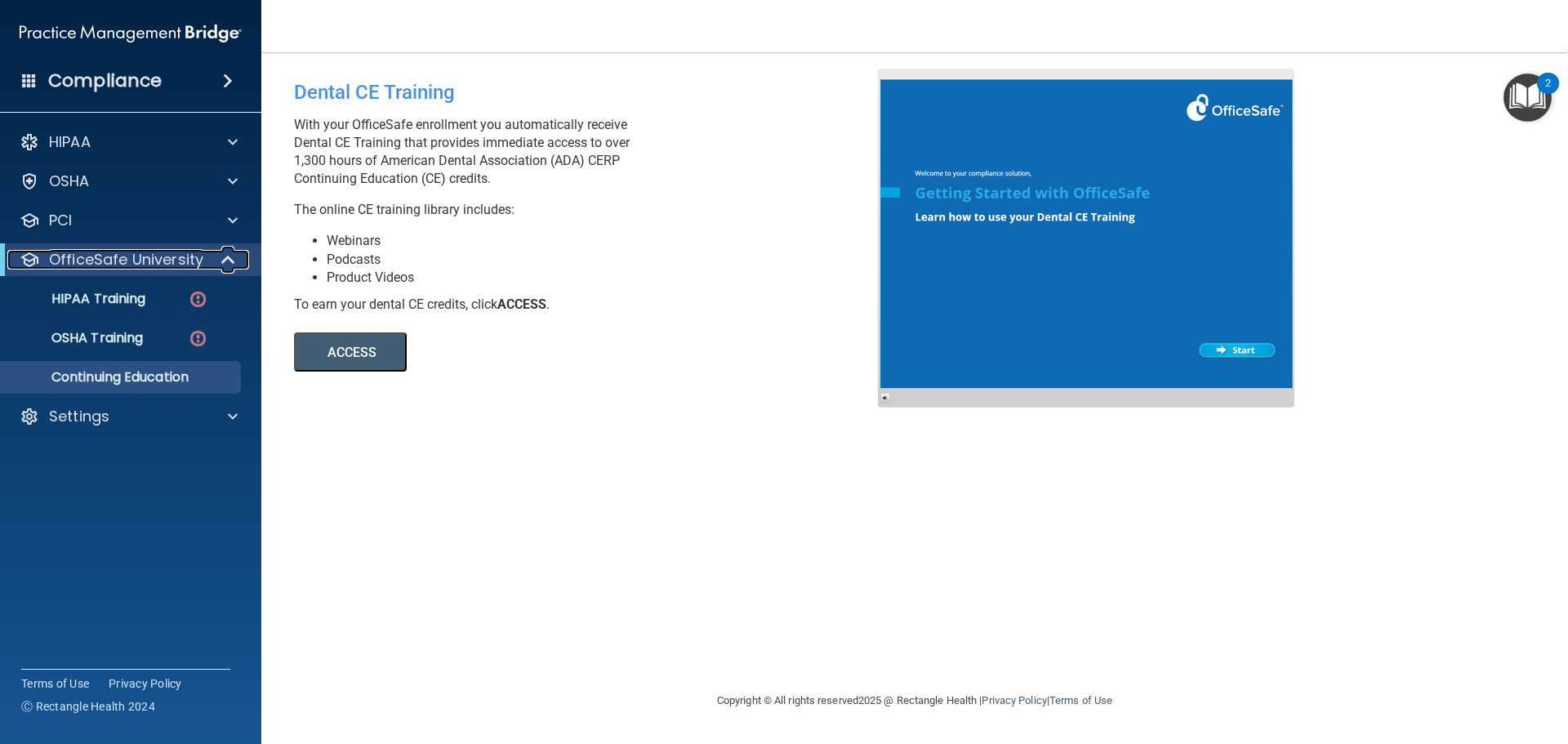
click at [190, 260] on p "OfficeSafe University" at bounding box center [125, 259] width 154 height 19
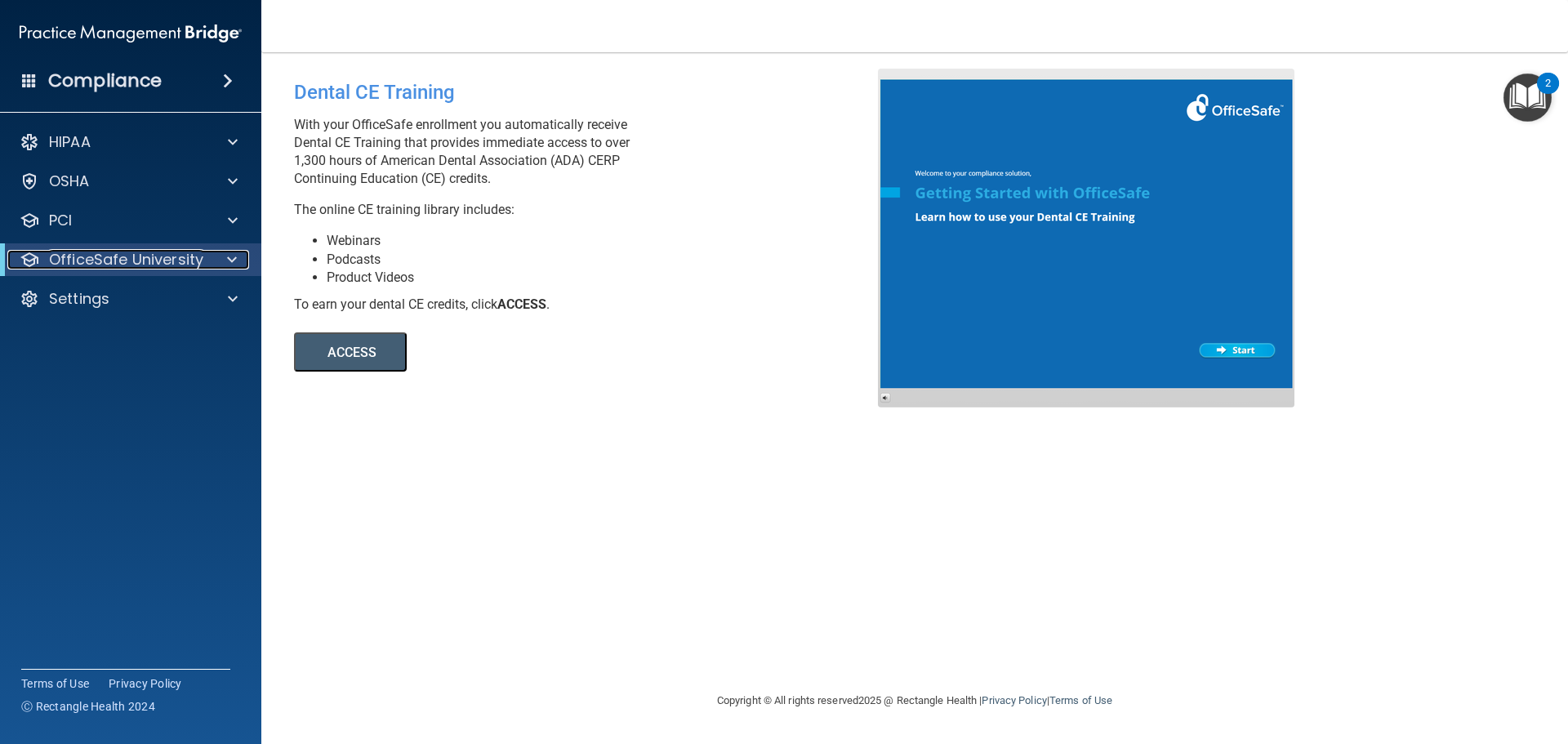
click at [151, 259] on p "OfficeSafe University" at bounding box center [125, 259] width 154 height 19
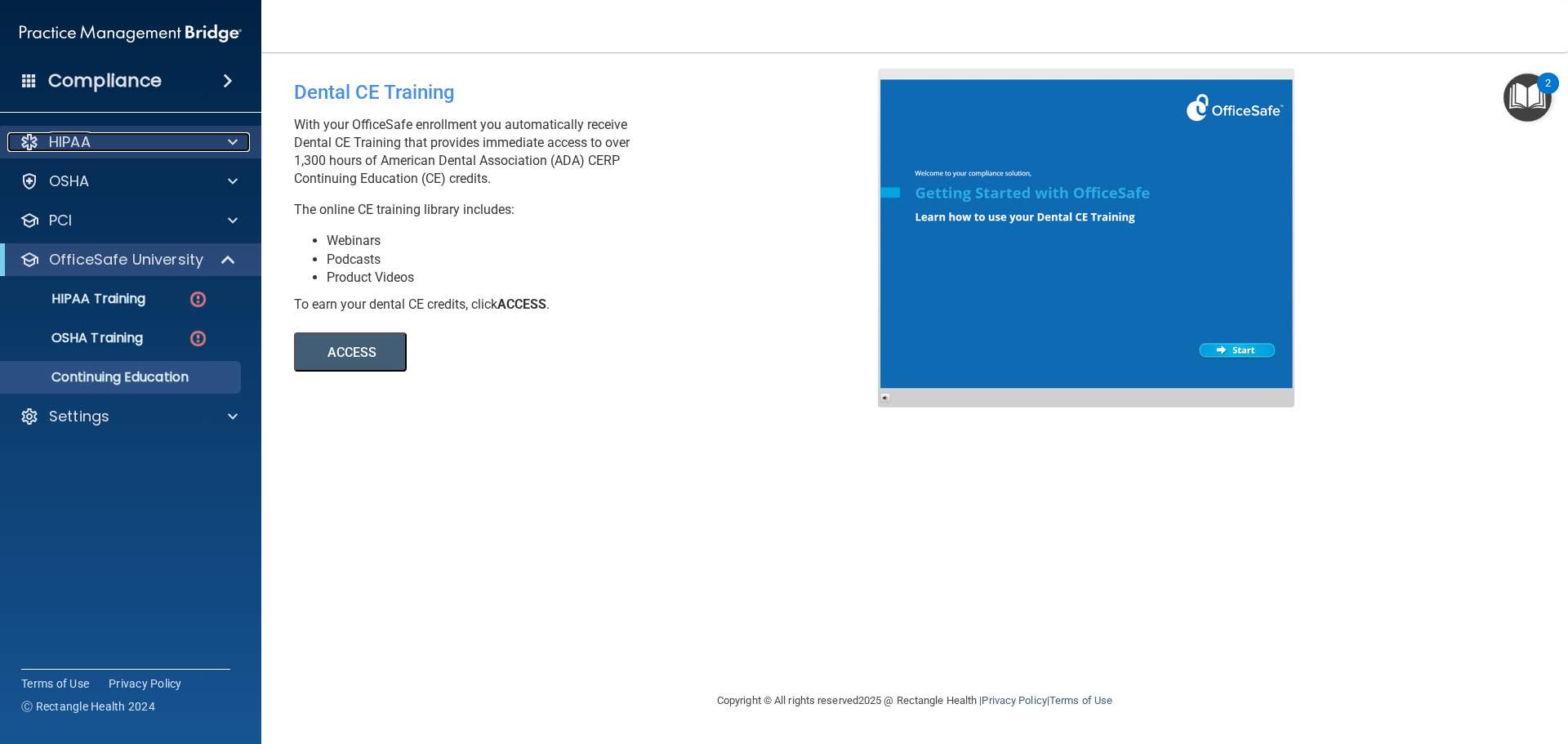
click at [116, 151] on div "HIPAA" at bounding box center [109, 142] width 203 height 19
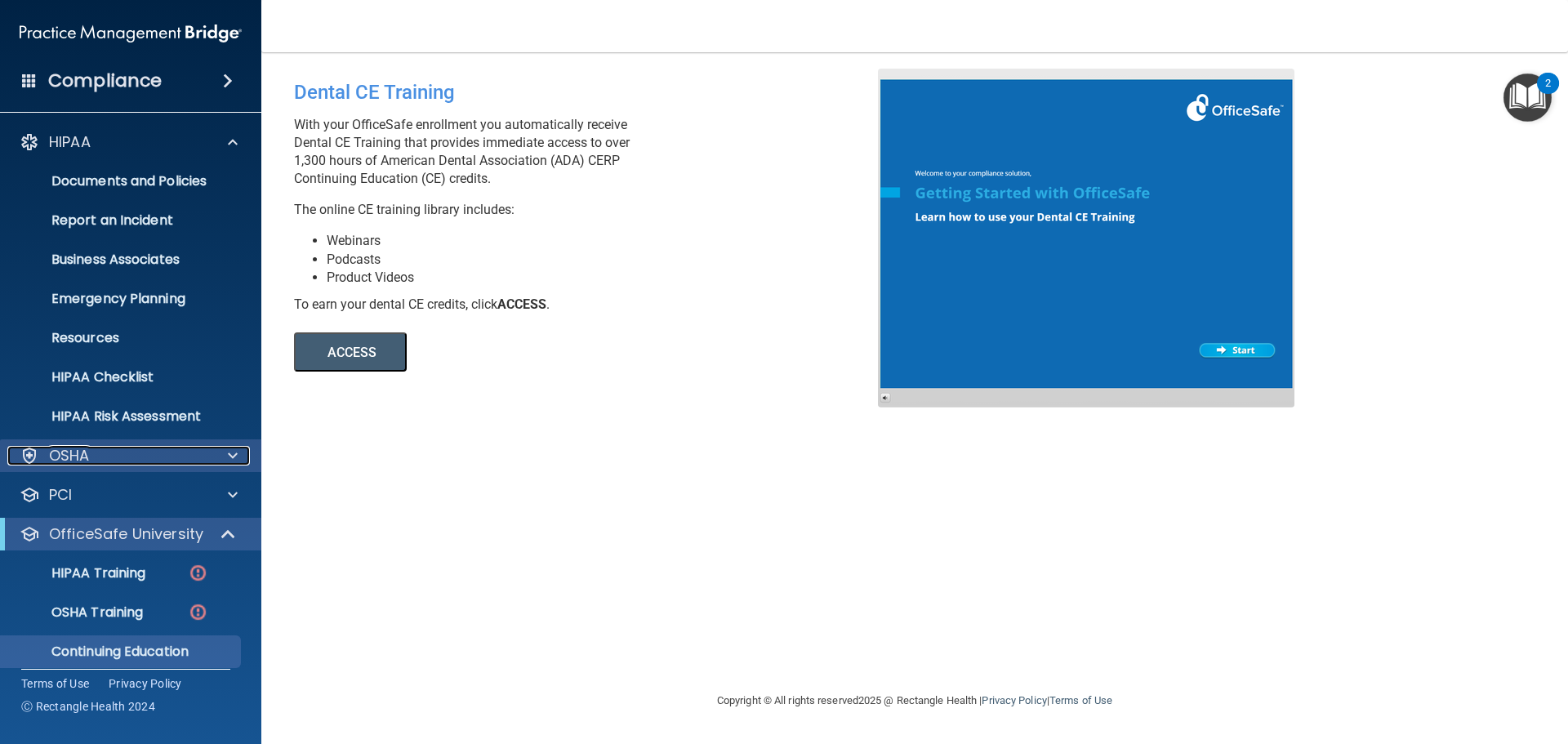
click at [132, 459] on div "OSHA" at bounding box center [109, 456] width 203 height 19
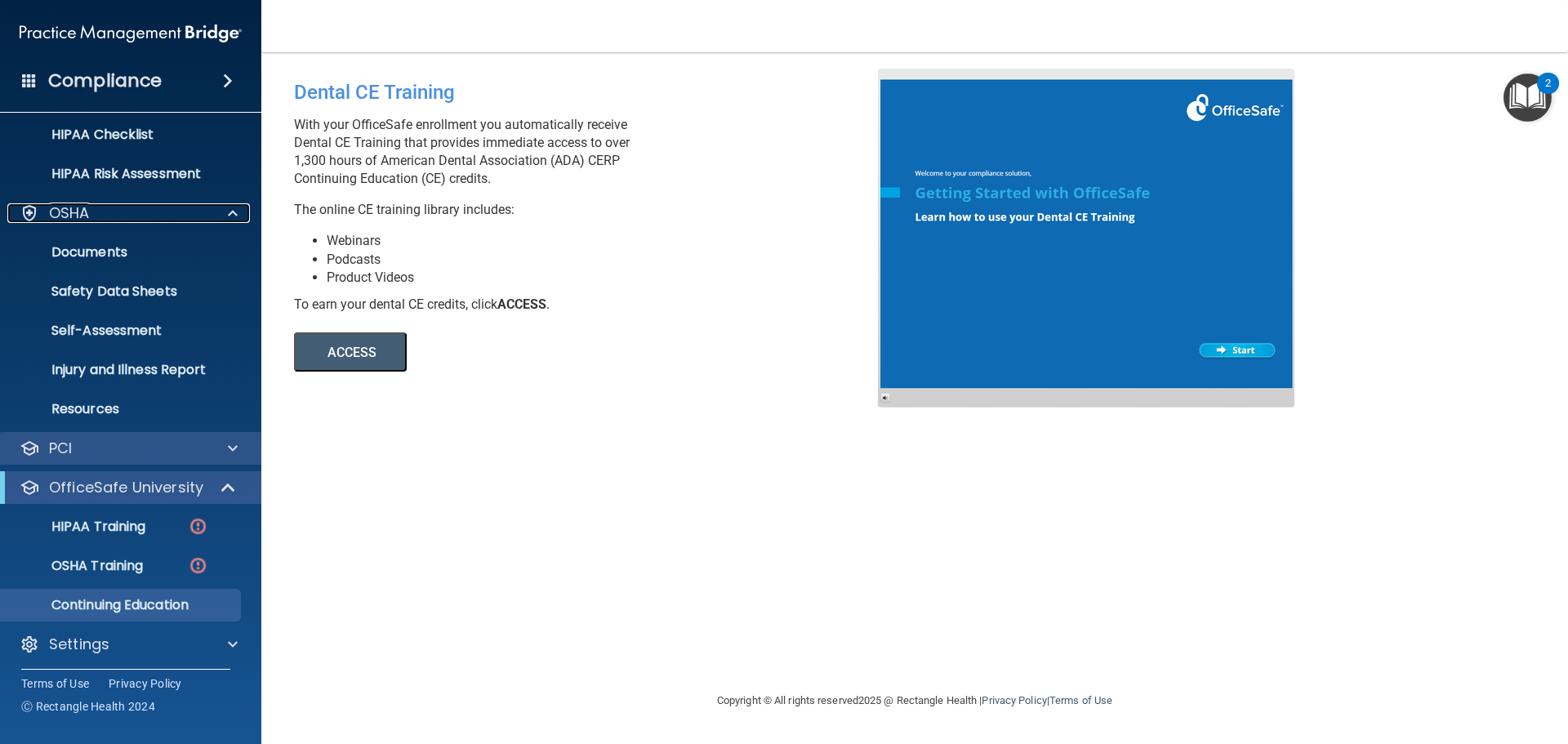
scroll to position [247, 0]
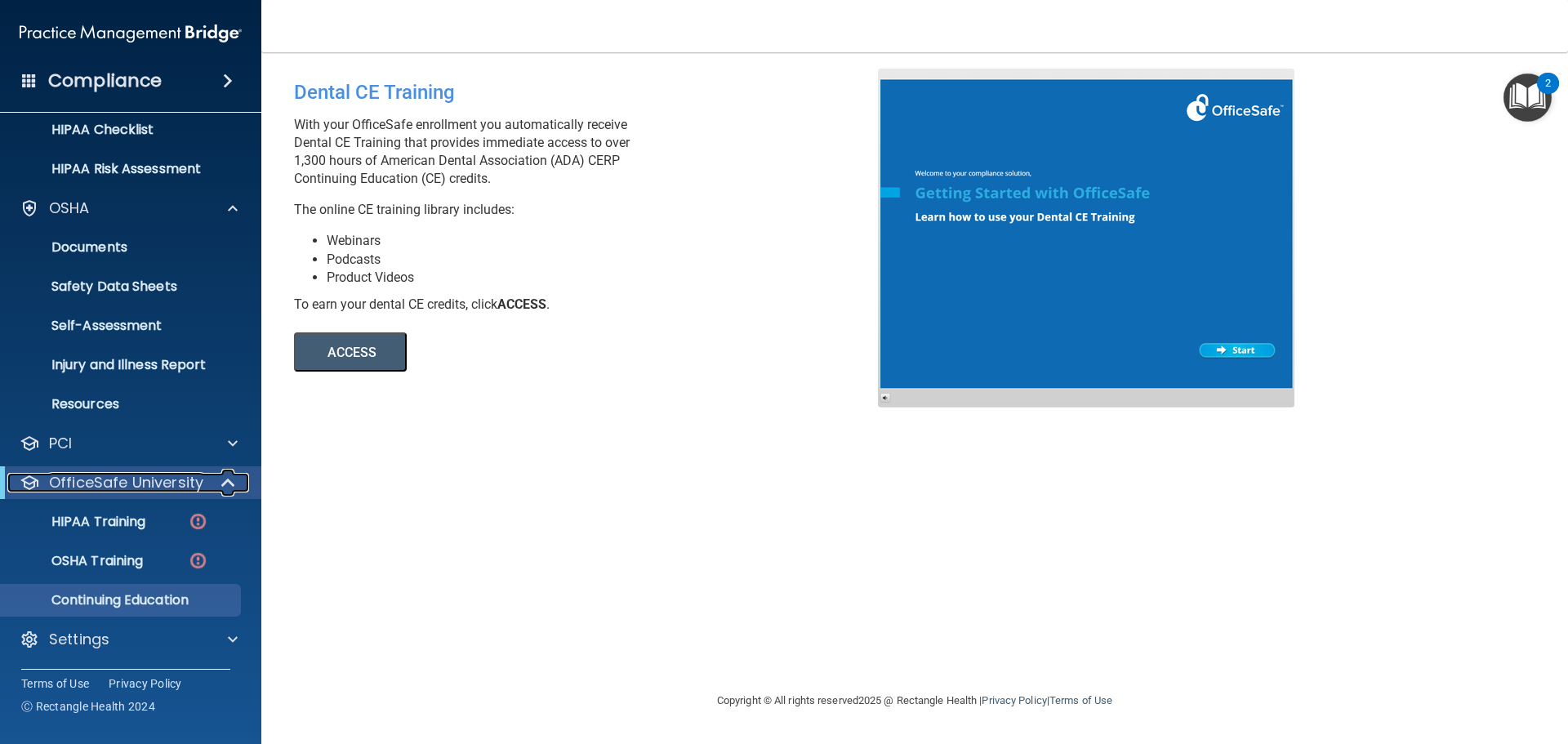
click at [207, 487] on div "OfficeSafe University" at bounding box center [108, 483] width 202 height 19
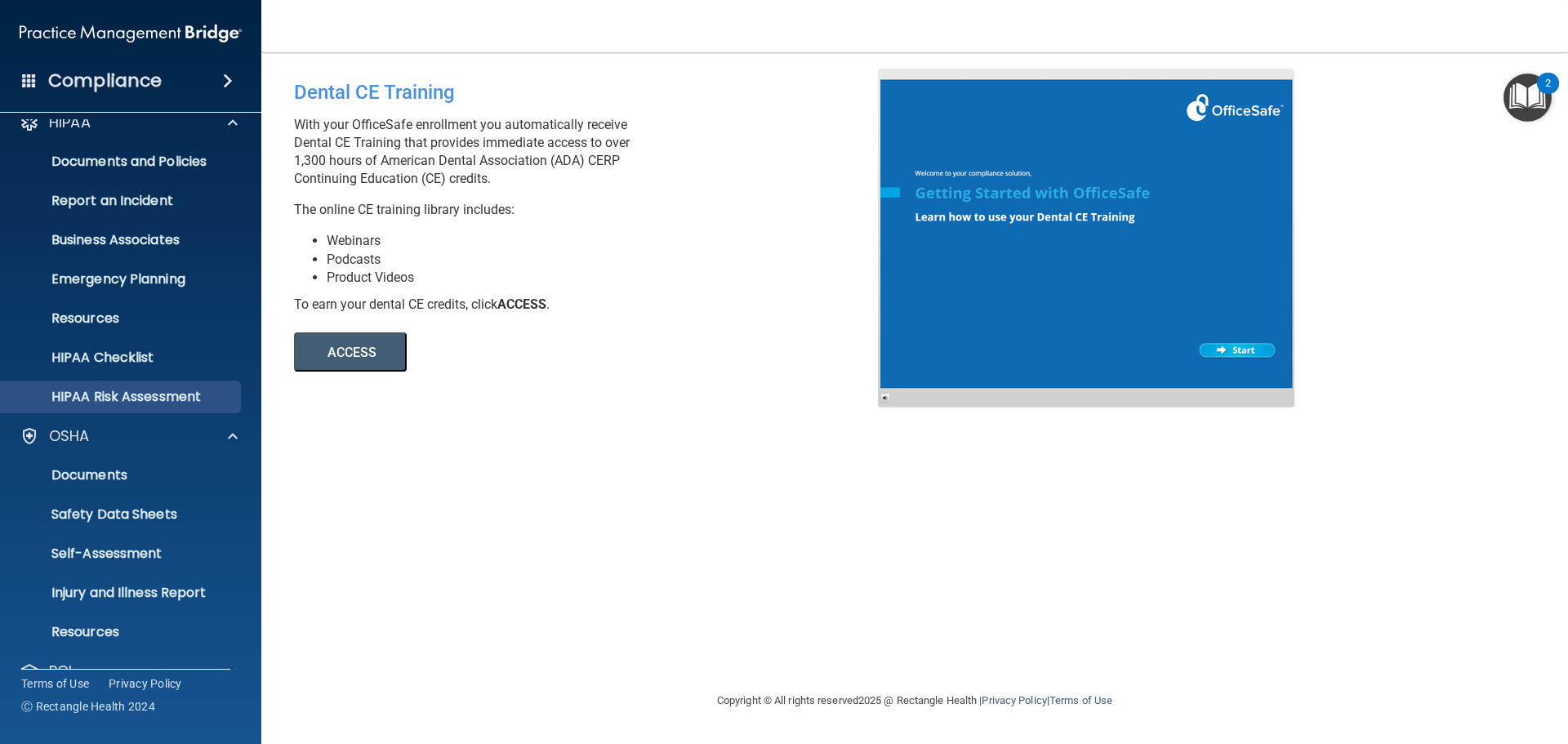
scroll to position [0, 0]
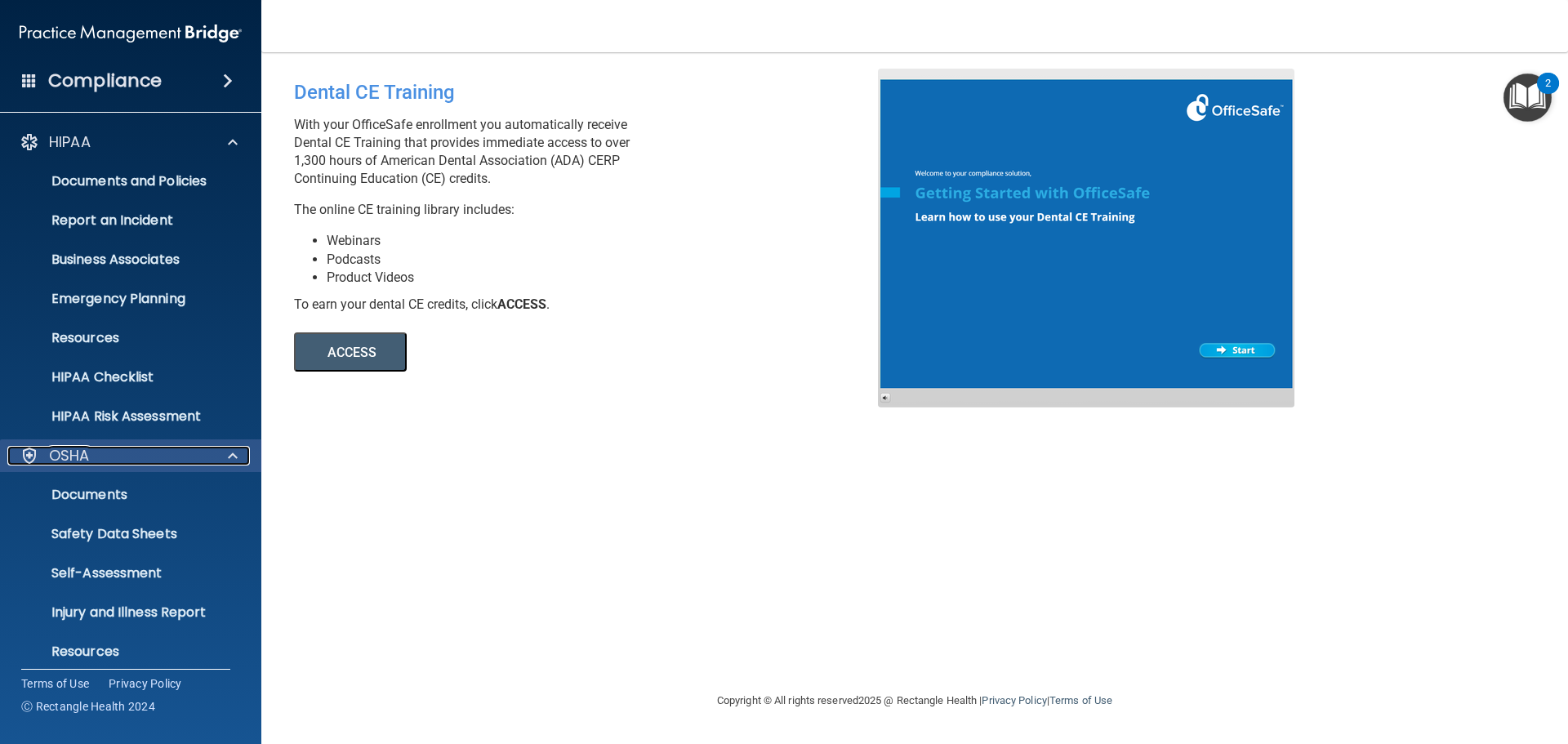
click at [190, 446] on div "OSHA" at bounding box center [109, 456] width 203 height 19
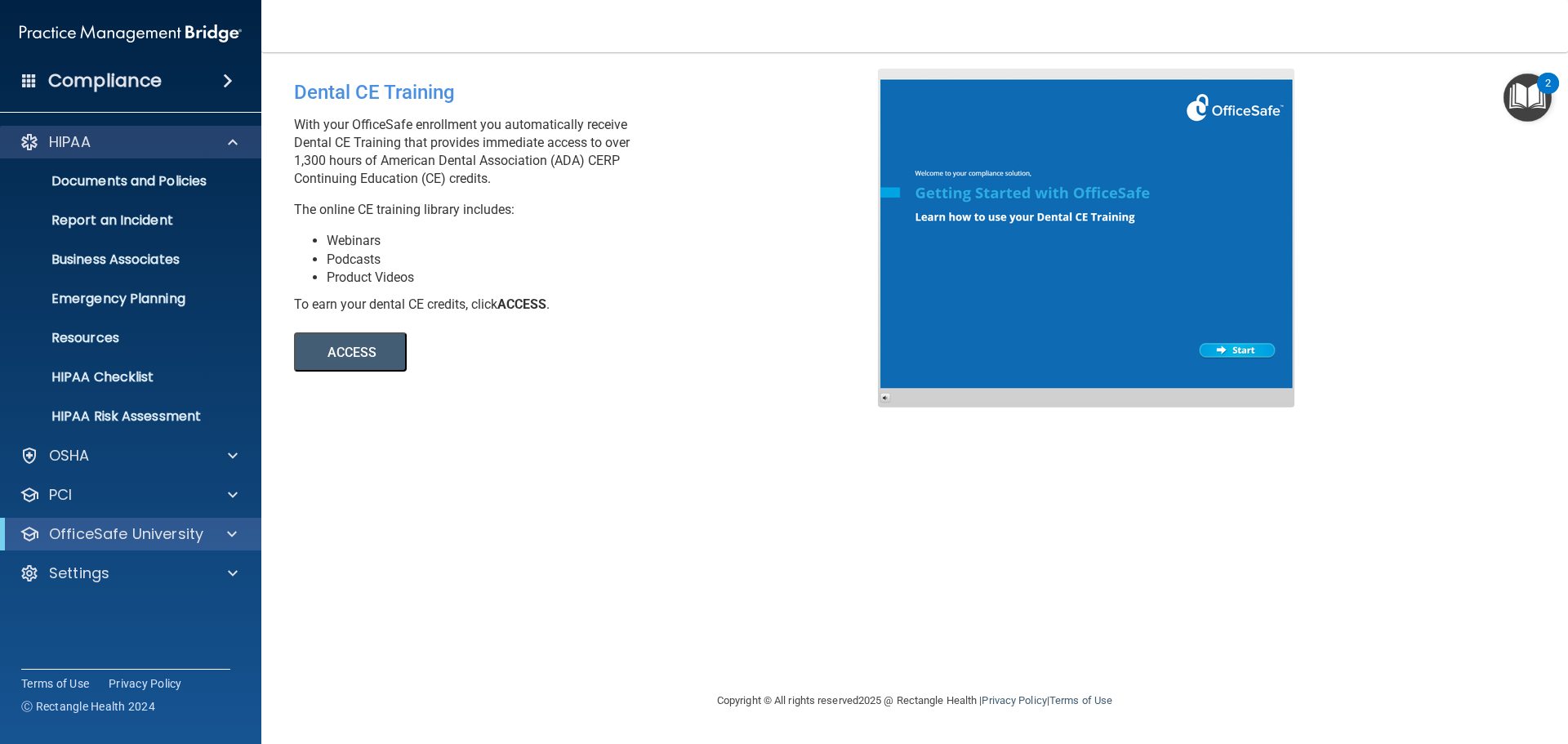
click at [183, 130] on div "HIPAA" at bounding box center [131, 142] width 262 height 33
click at [168, 155] on div "HIPAA" at bounding box center [131, 142] width 262 height 33
click at [115, 142] on div "HIPAA" at bounding box center [109, 142] width 203 height 19
